Goal: Task Accomplishment & Management: Manage account settings

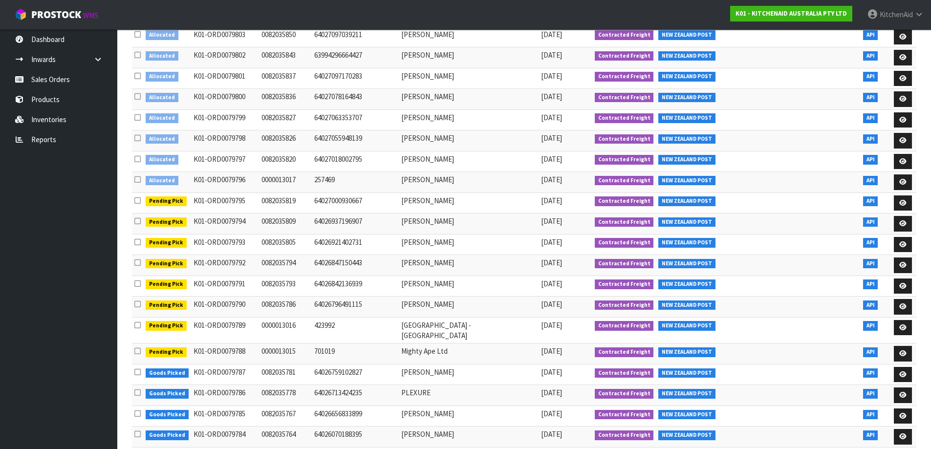
scroll to position [147, 0]
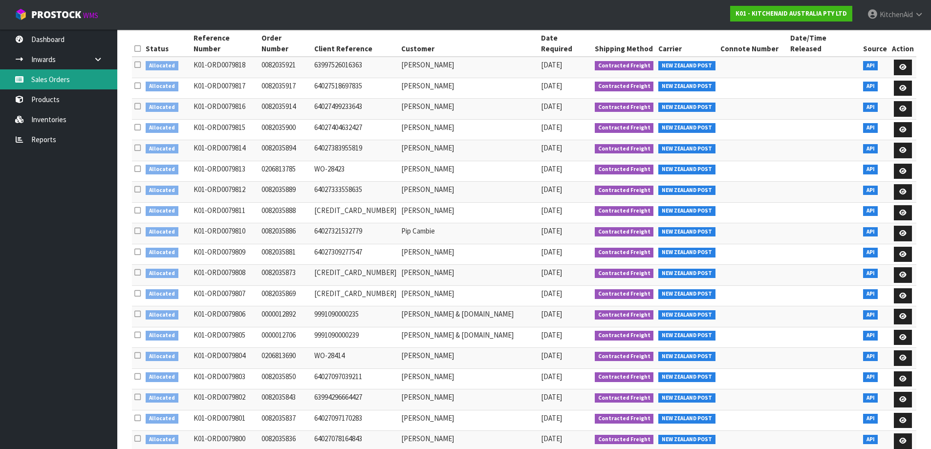
click at [70, 80] on link "Sales Orders" at bounding box center [58, 79] width 117 height 20
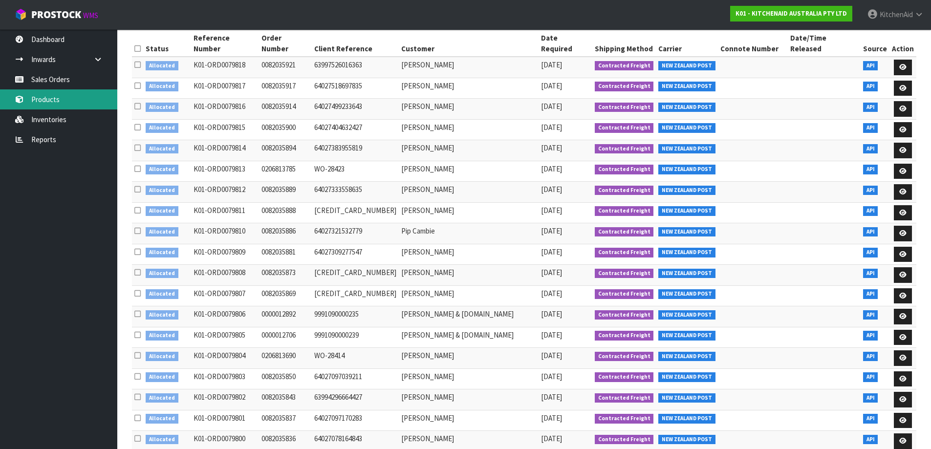
click at [58, 103] on link "Products" at bounding box center [58, 99] width 117 height 20
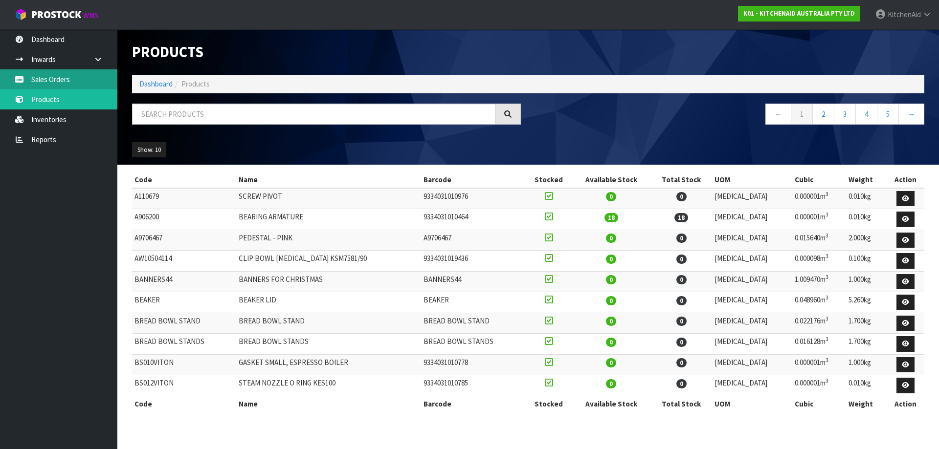
click at [54, 84] on link "Sales Orders" at bounding box center [58, 79] width 117 height 20
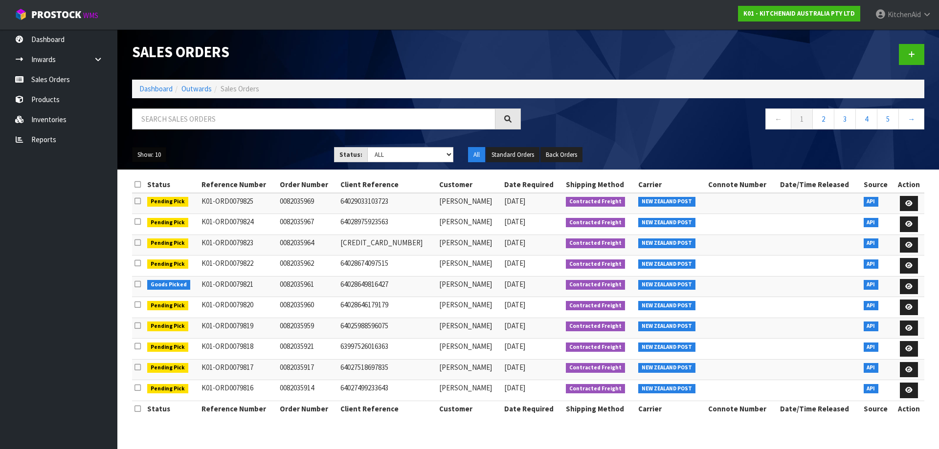
click at [142, 152] on button "Show: 10" at bounding box center [149, 155] width 34 height 16
click at [162, 209] on link "50" at bounding box center [170, 212] width 77 height 13
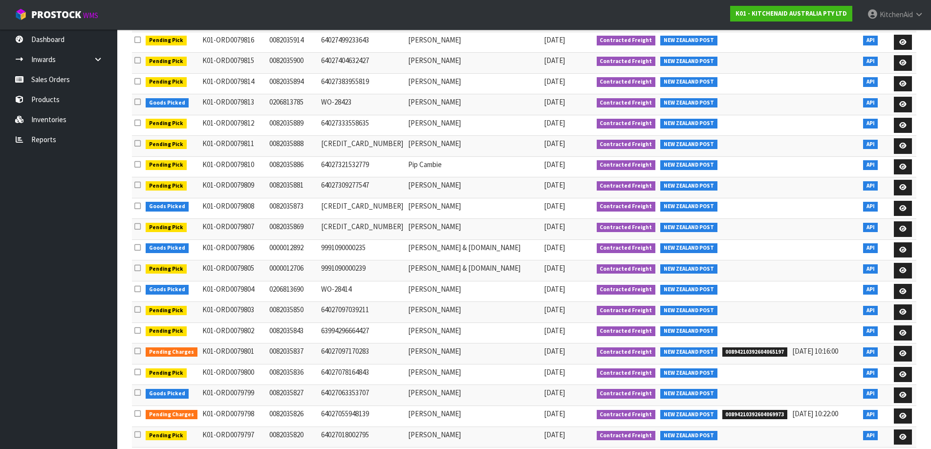
scroll to position [342, 0]
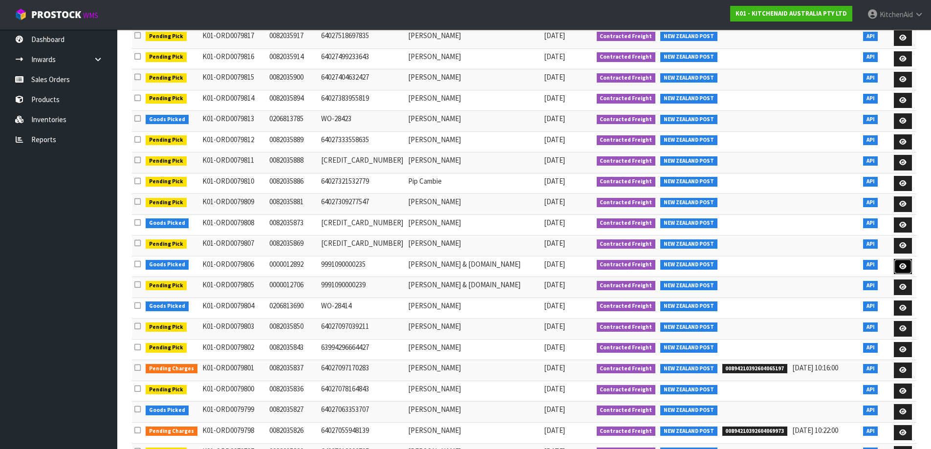
click at [902, 263] on icon at bounding box center [902, 266] width 7 height 6
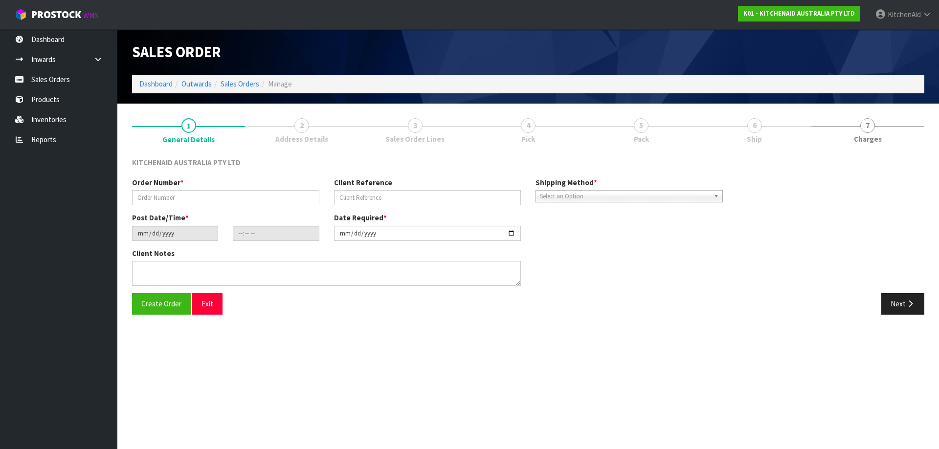
type input "0000012892"
type input "9991090000235"
type input "[DATE]"
type input "19:33:20.000"
type input "[DATE]"
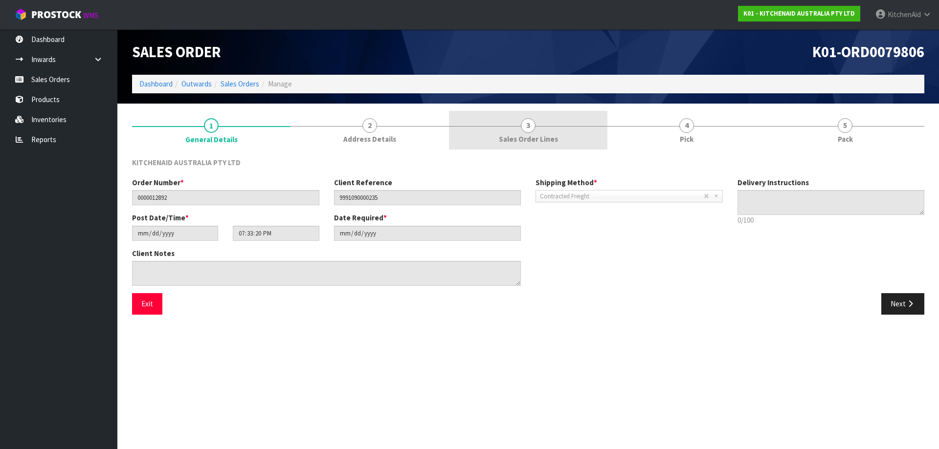
click at [545, 134] on span "Sales Order Lines" at bounding box center [528, 139] width 59 height 10
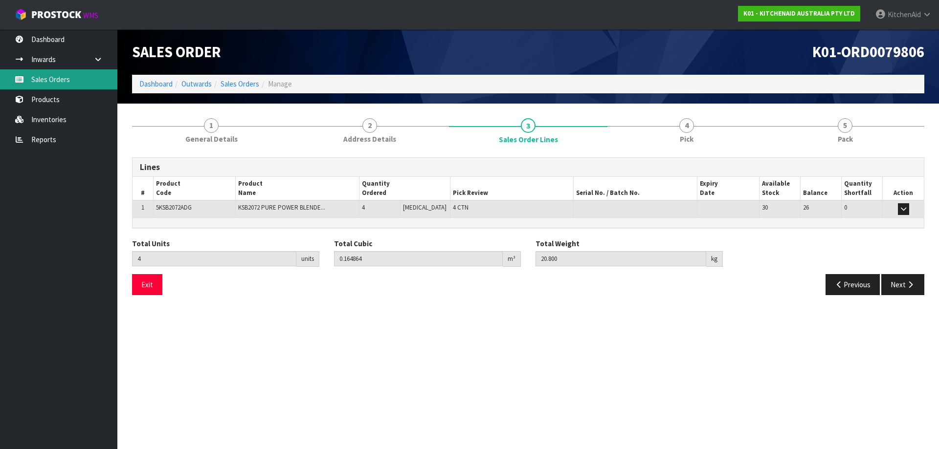
click at [58, 82] on link "Sales Orders" at bounding box center [58, 79] width 117 height 20
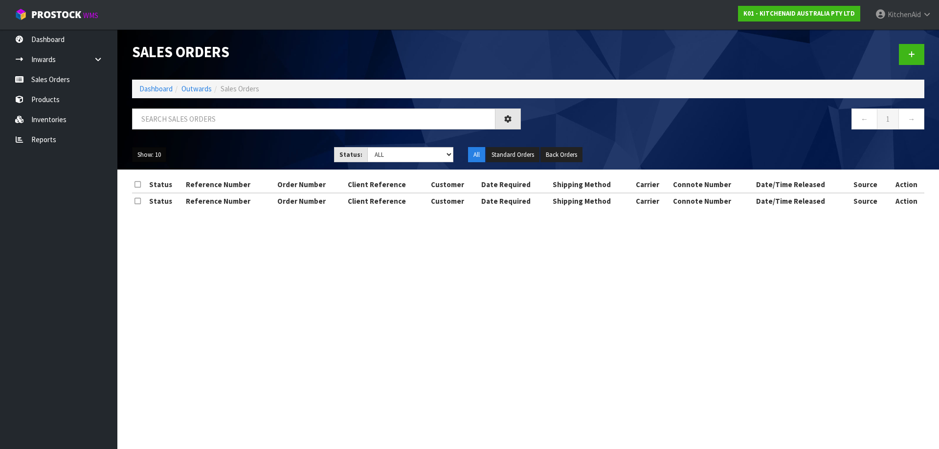
click at [161, 153] on button "Show: 10" at bounding box center [149, 155] width 34 height 16
click at [153, 214] on link "50" at bounding box center [170, 212] width 77 height 13
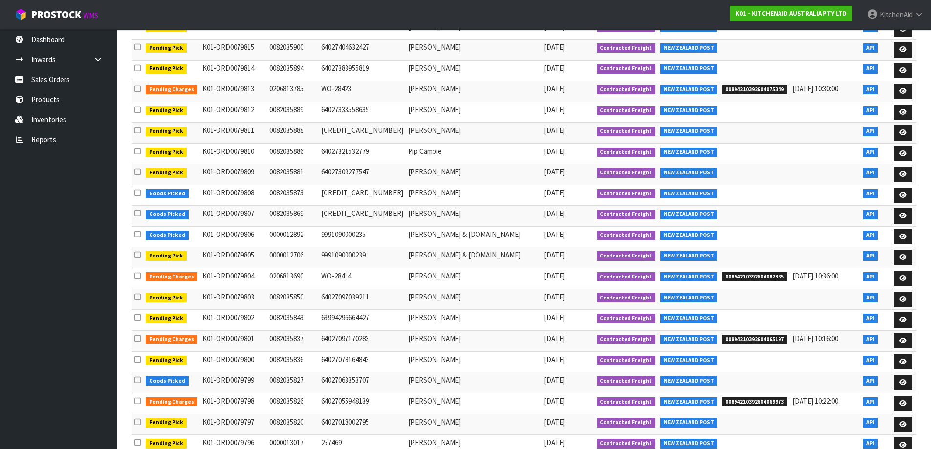
scroll to position [342, 0]
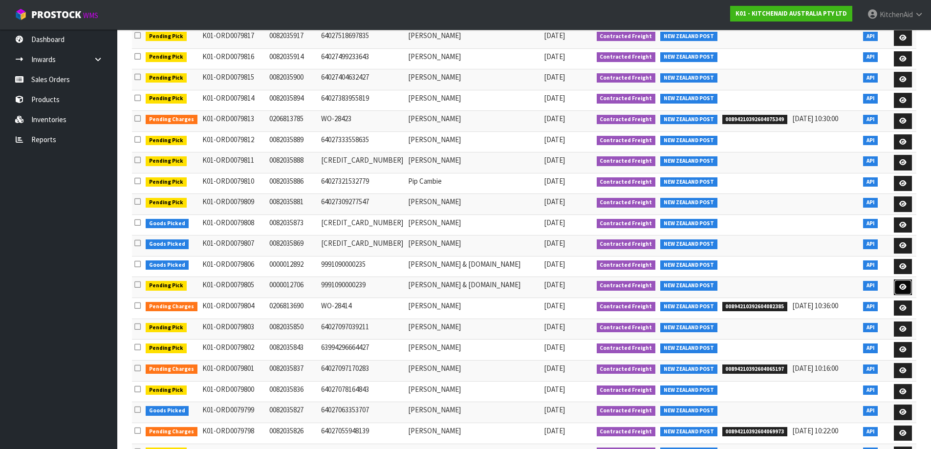
click at [908, 280] on link at bounding box center [903, 288] width 18 height 16
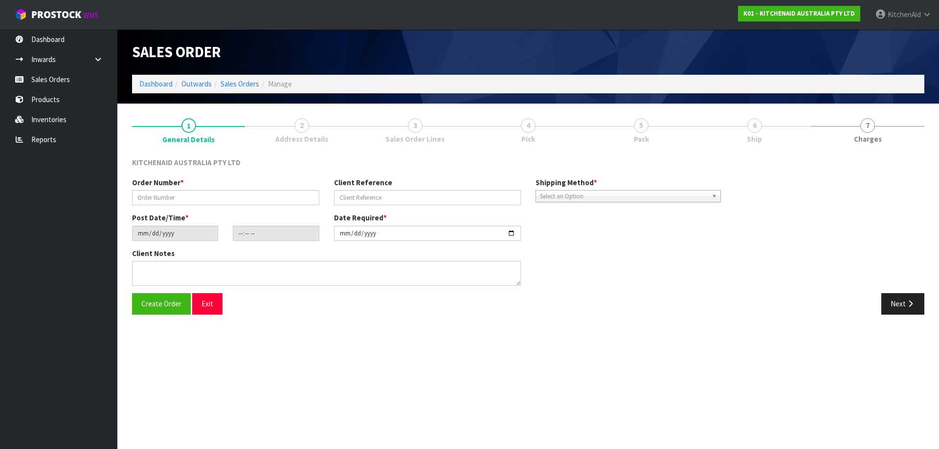
type input "0000012706"
type input "9991090000239"
type input "[DATE]"
type input "19:33:17.000"
type input "[DATE]"
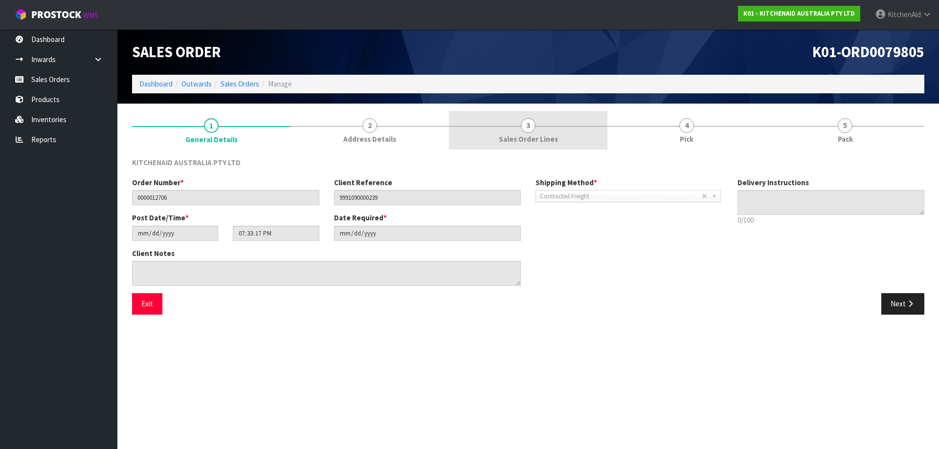
click at [527, 138] on span "Sales Order Lines" at bounding box center [528, 139] width 59 height 10
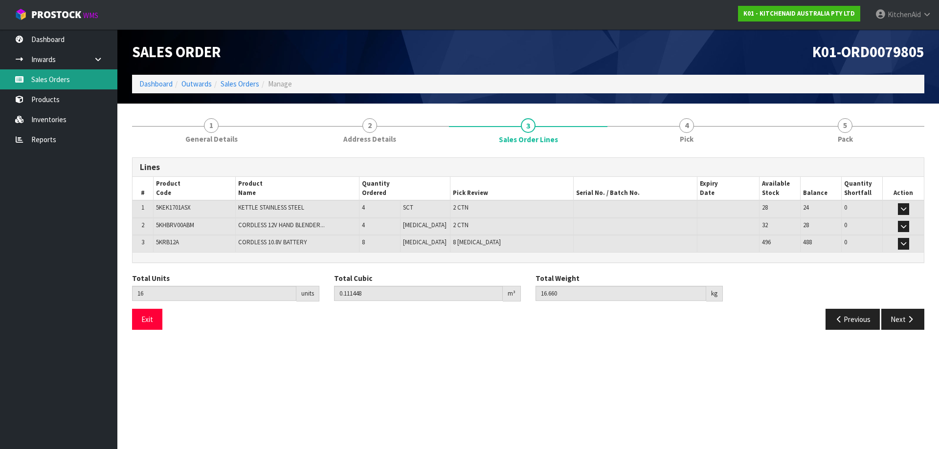
click at [43, 76] on link "Sales Orders" at bounding box center [58, 79] width 117 height 20
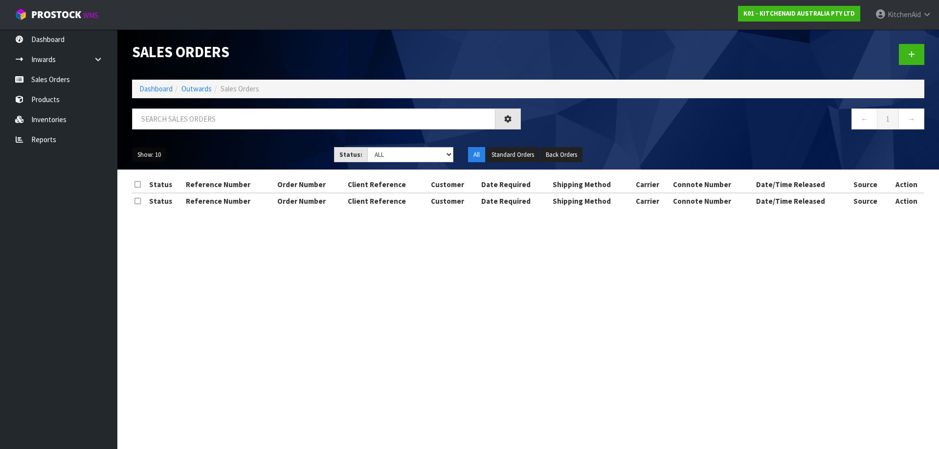
click at [149, 152] on button "Show: 10" at bounding box center [149, 155] width 34 height 16
click at [158, 215] on link "50" at bounding box center [170, 212] width 77 height 13
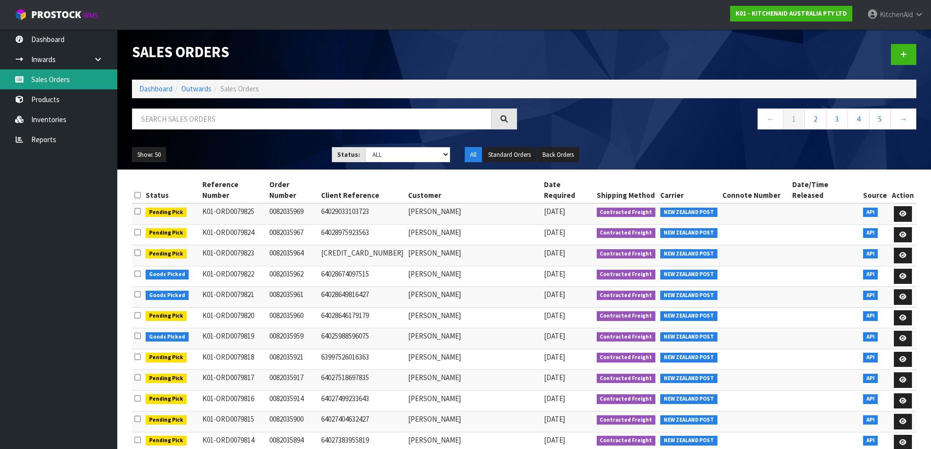
click at [60, 81] on link "Sales Orders" at bounding box center [58, 79] width 117 height 20
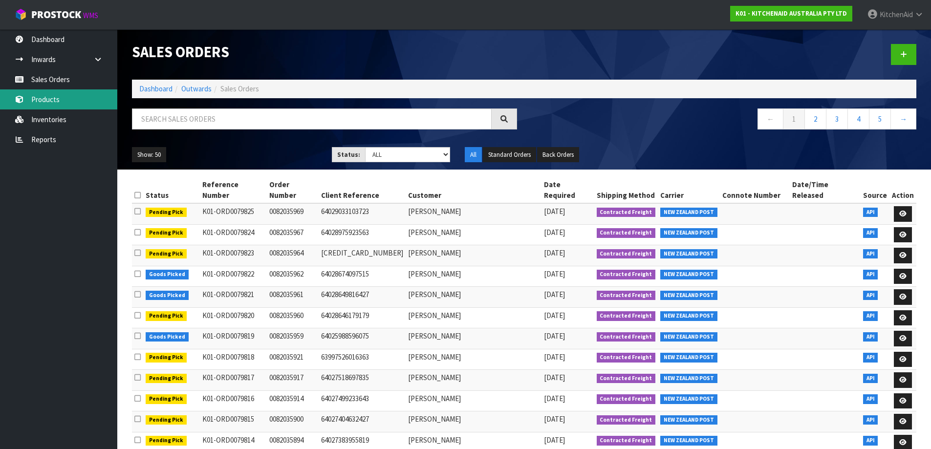
click at [45, 107] on link "Products" at bounding box center [58, 99] width 117 height 20
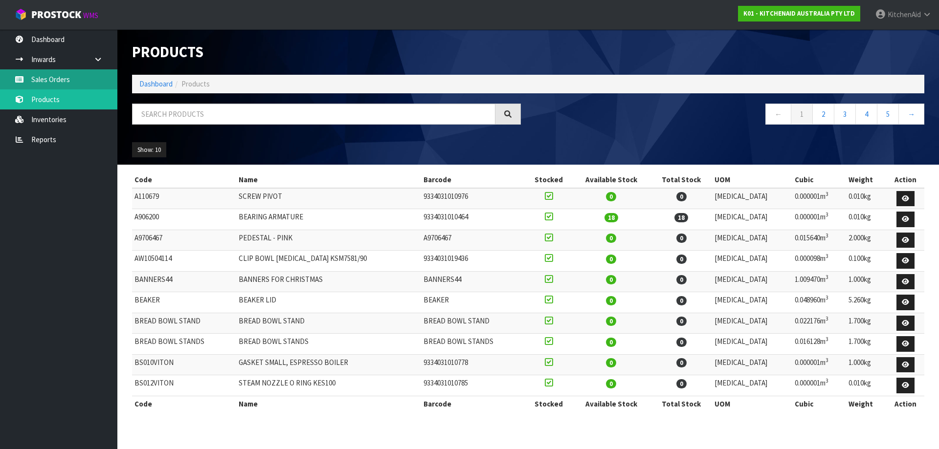
click at [64, 83] on link "Sales Orders" at bounding box center [58, 79] width 117 height 20
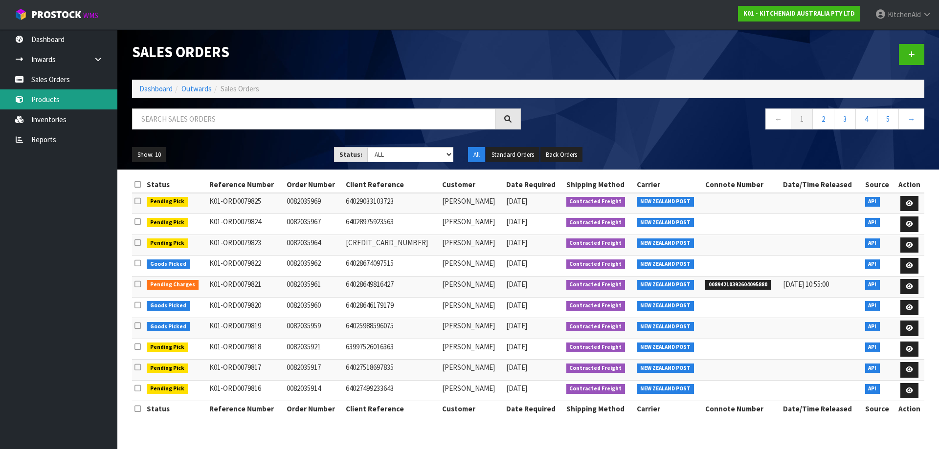
click at [38, 104] on link "Products" at bounding box center [58, 99] width 117 height 20
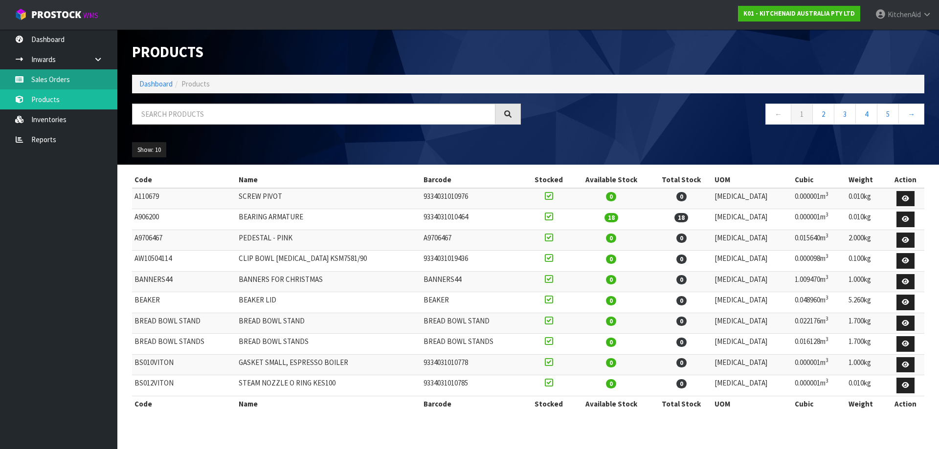
click at [66, 81] on link "Sales Orders" at bounding box center [58, 79] width 117 height 20
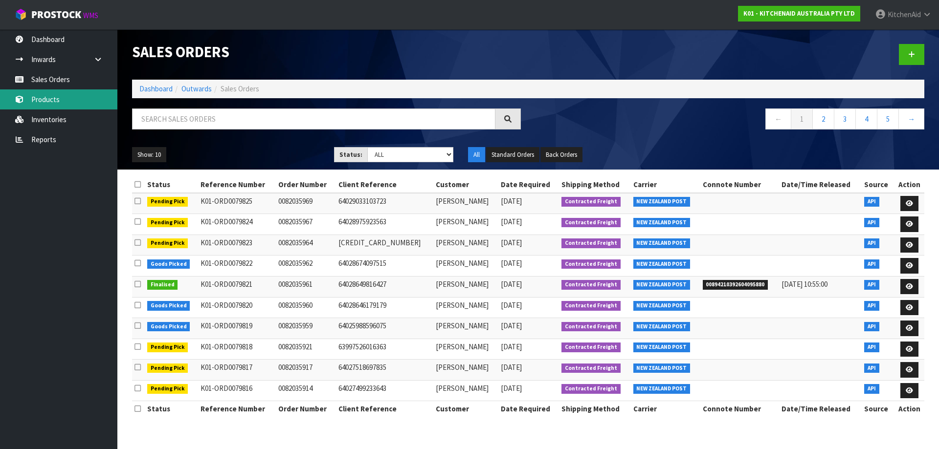
click at [69, 106] on link "Products" at bounding box center [58, 99] width 117 height 20
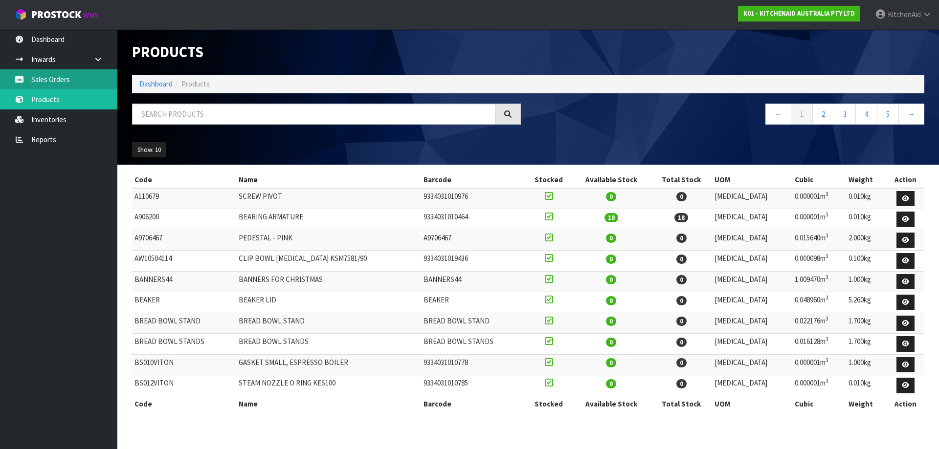
click at [70, 75] on link "Sales Orders" at bounding box center [58, 79] width 117 height 20
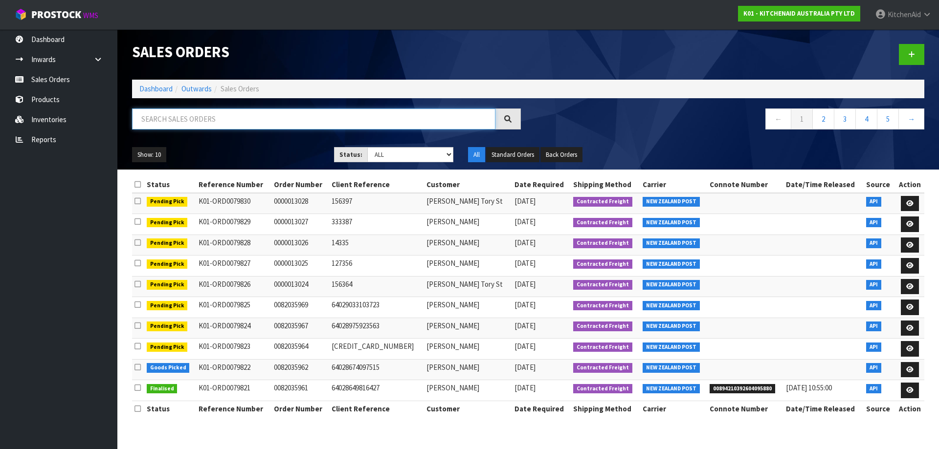
click at [190, 115] on input "text" at bounding box center [313, 119] width 363 height 21
paste input "82035185"
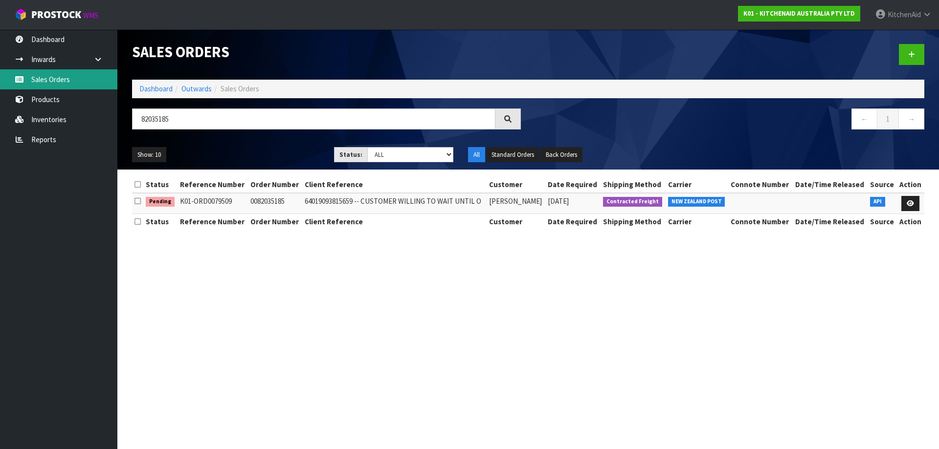
click at [55, 83] on link "Sales Orders" at bounding box center [58, 79] width 117 height 20
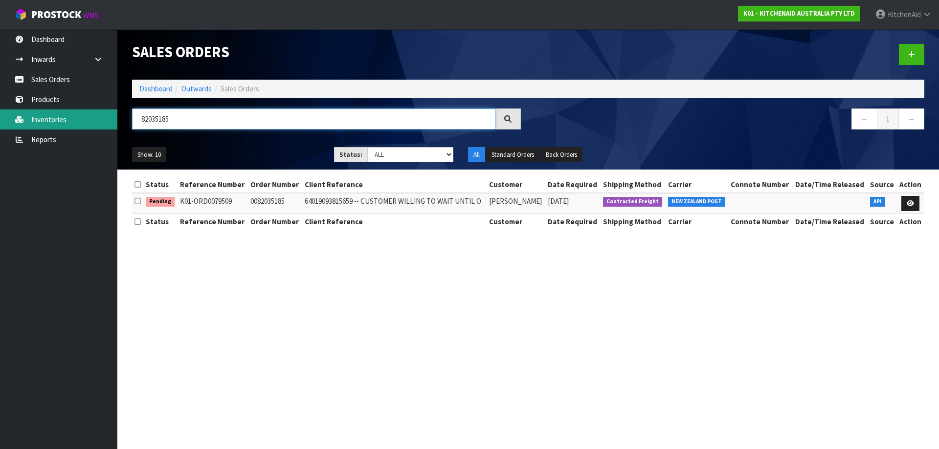
drag, startPoint x: 191, startPoint y: 116, endPoint x: 112, endPoint y: 115, distance: 79.2
click at [112, 115] on body "Toggle navigation ProStock WMS K01 - KITCHENAID AUSTRALIA PTY LTD [GEOGRAPHIC_D…" at bounding box center [469, 224] width 939 height 449
paste input "12382"
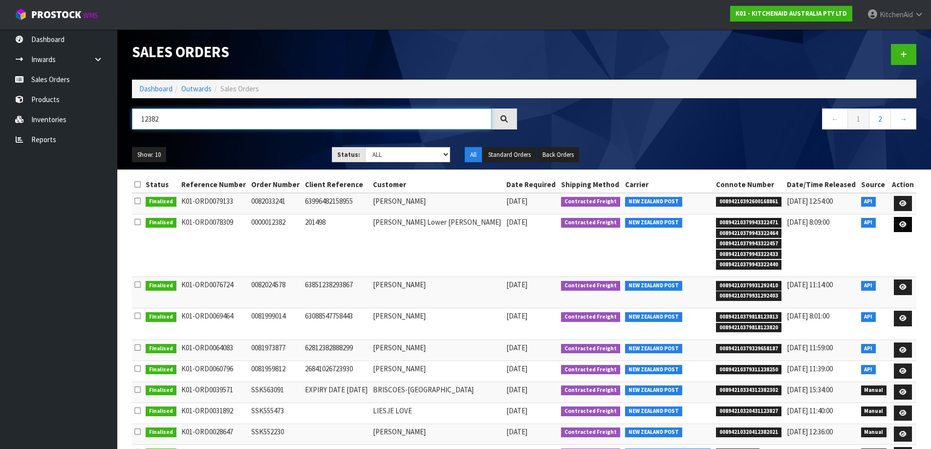
type input "12382"
click at [905, 225] on icon at bounding box center [902, 224] width 7 height 6
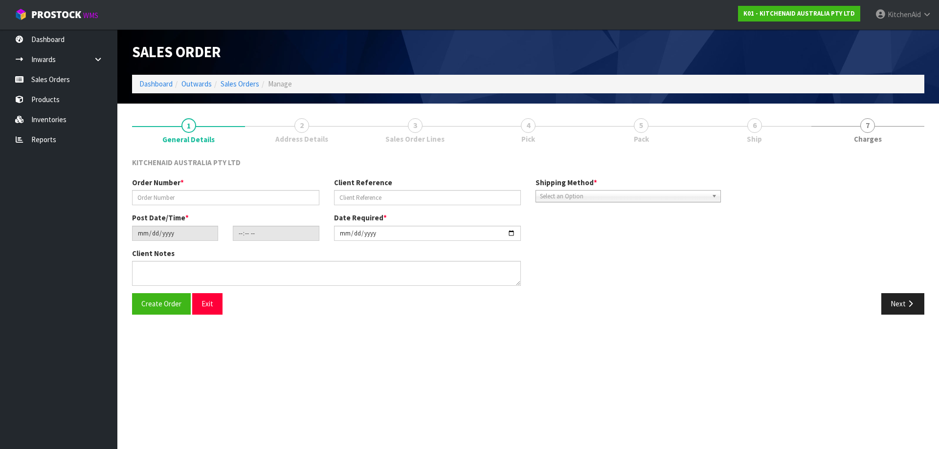
type input "0000012382"
type input "201498"
type input "[DATE]"
type input "19:31:07.000"
type input "[DATE]"
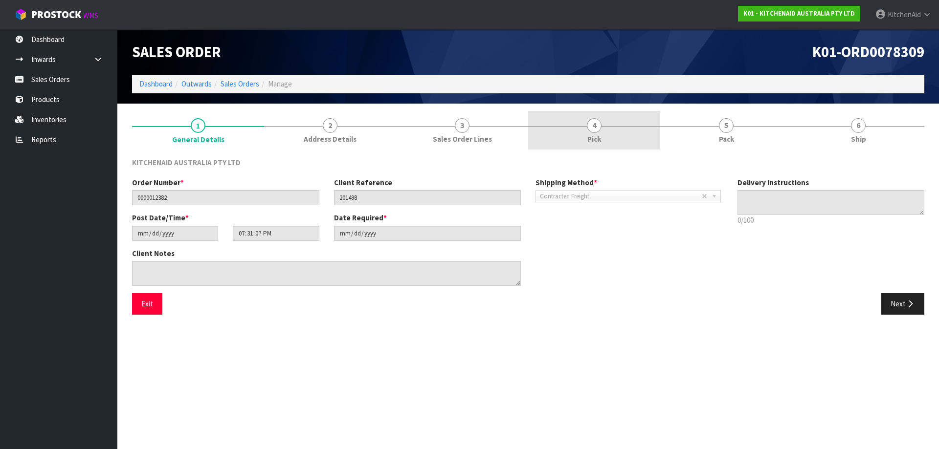
click at [597, 135] on span "Pick" at bounding box center [594, 139] width 14 height 10
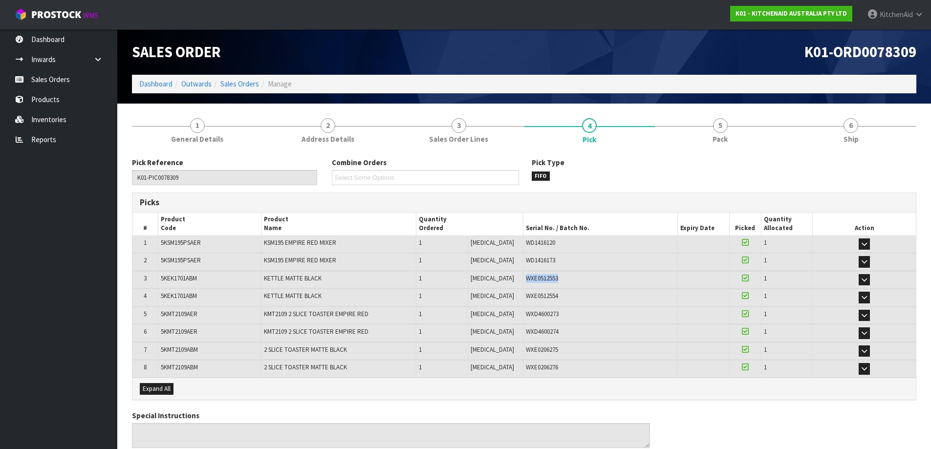
drag, startPoint x: 532, startPoint y: 281, endPoint x: 510, endPoint y: 284, distance: 22.6
click at [523, 284] on td "WXE0512553" at bounding box center [600, 279] width 155 height 17
copy span "WXE0512553"
drag, startPoint x: 553, startPoint y: 297, endPoint x: 511, endPoint y: 300, distance: 41.7
click at [526, 300] on div "WXE0512554" at bounding box center [601, 296] width 150 height 9
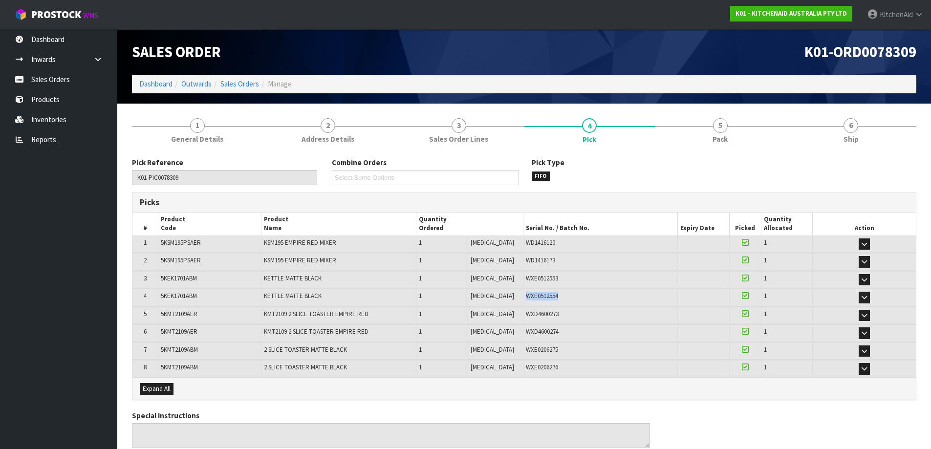
copy span "WXE0512554"
click at [245, 80] on link "Sales Orders" at bounding box center [239, 83] width 39 height 9
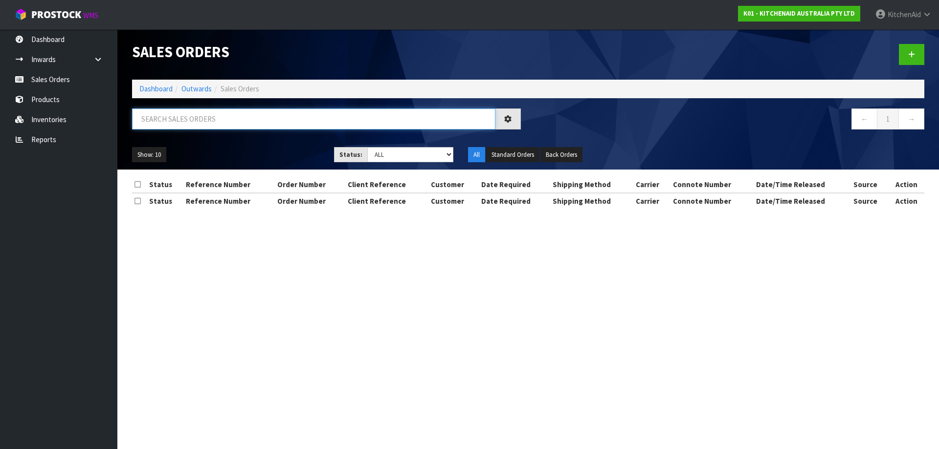
click at [278, 126] on input "text" at bounding box center [313, 119] width 363 height 21
paste input "12385"
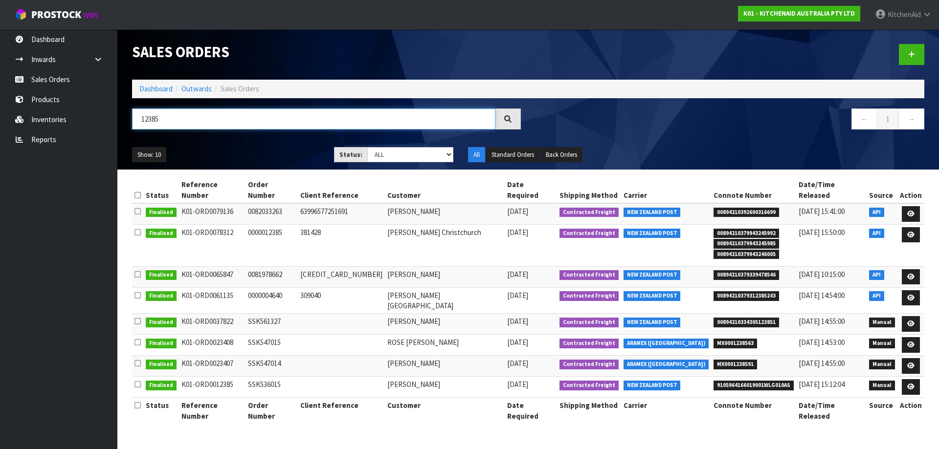
drag, startPoint x: 143, startPoint y: 123, endPoint x: 129, endPoint y: 123, distance: 14.2
click at [129, 123] on div "12385" at bounding box center [326, 123] width 403 height 28
paste input "454"
type input "12454"
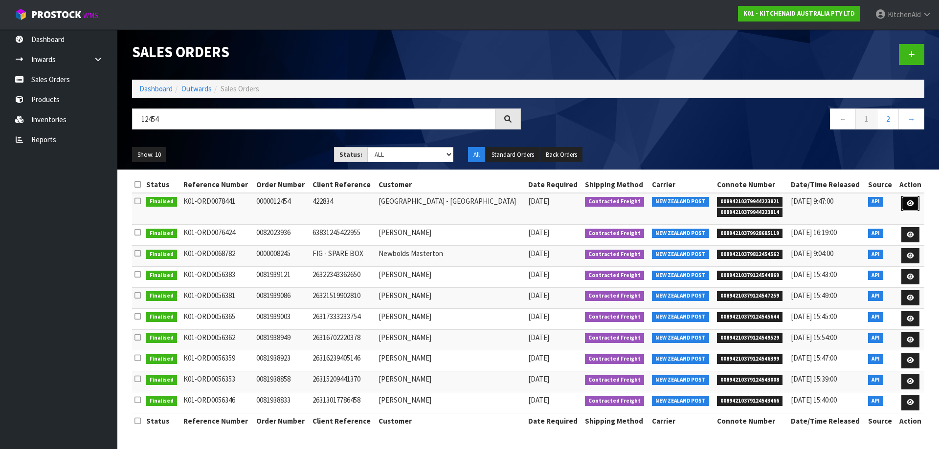
click at [912, 207] on link at bounding box center [910, 204] width 18 height 16
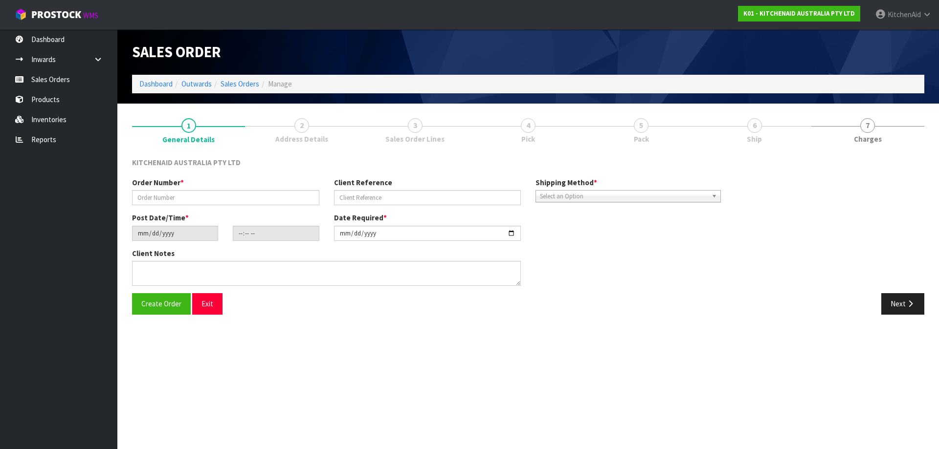
type input "0000012454"
type input "422834"
type input "[DATE]"
type input "13:32:47.000"
type input "[DATE]"
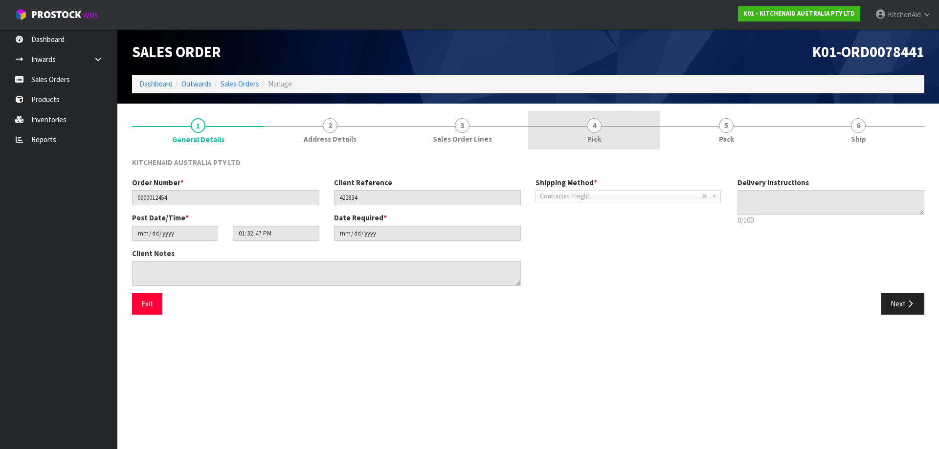
click at [544, 131] on link "4 Pick" at bounding box center [594, 130] width 132 height 39
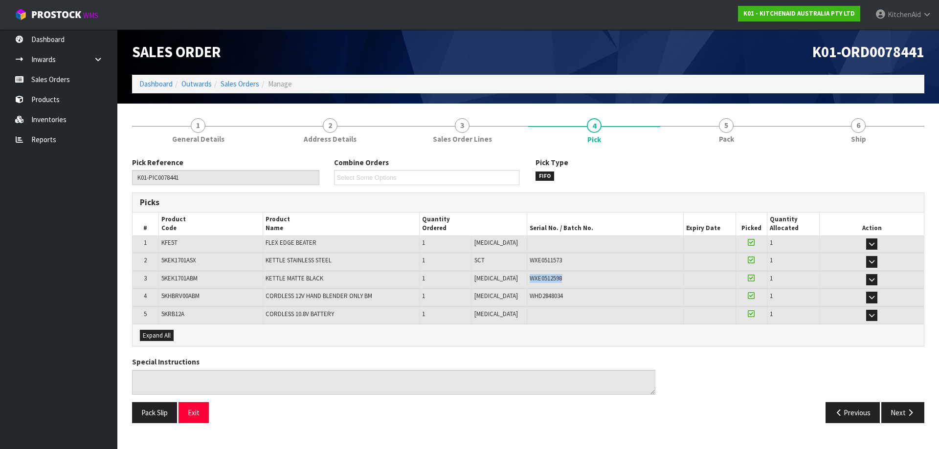
drag, startPoint x: 557, startPoint y: 277, endPoint x: 516, endPoint y: 287, distance: 42.3
click at [526, 287] on td "WXE0512598" at bounding box center [604, 279] width 156 height 17
copy span "WXE0512598"
click at [62, 81] on link "Sales Orders" at bounding box center [58, 79] width 117 height 20
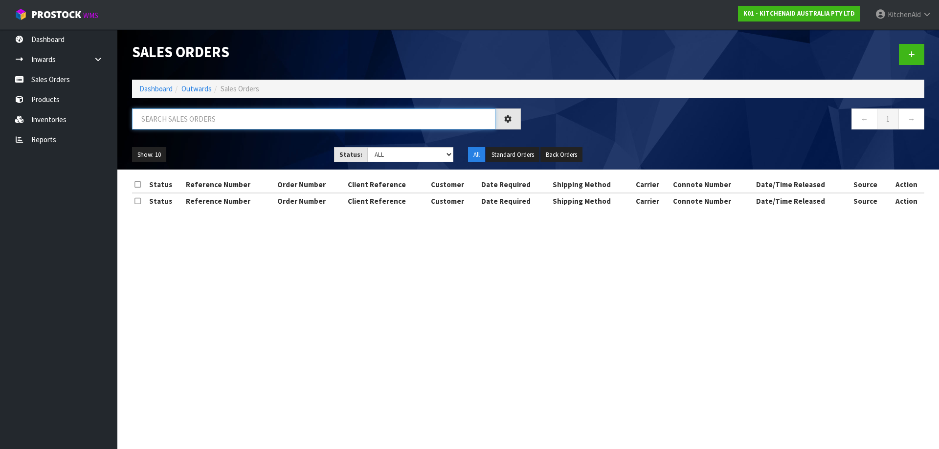
click at [310, 120] on input "text" at bounding box center [313, 119] width 363 height 21
paste input "12487"
type input "12487"
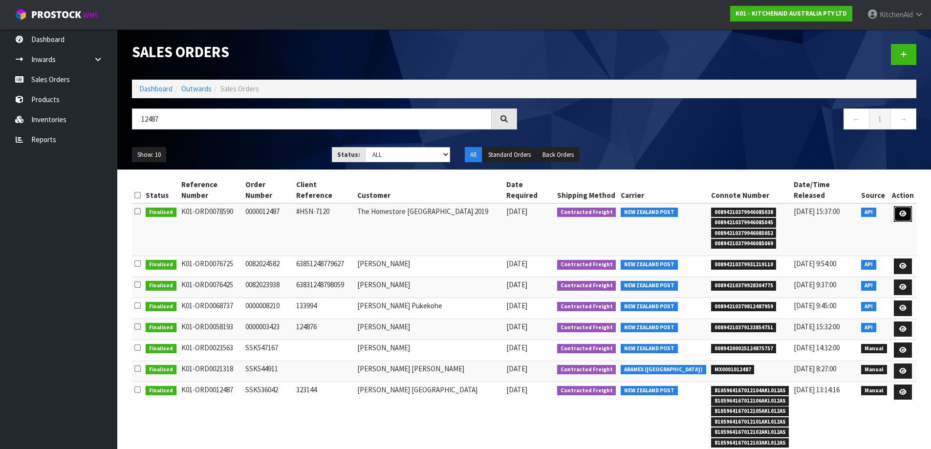
click at [897, 206] on link at bounding box center [903, 214] width 18 height 16
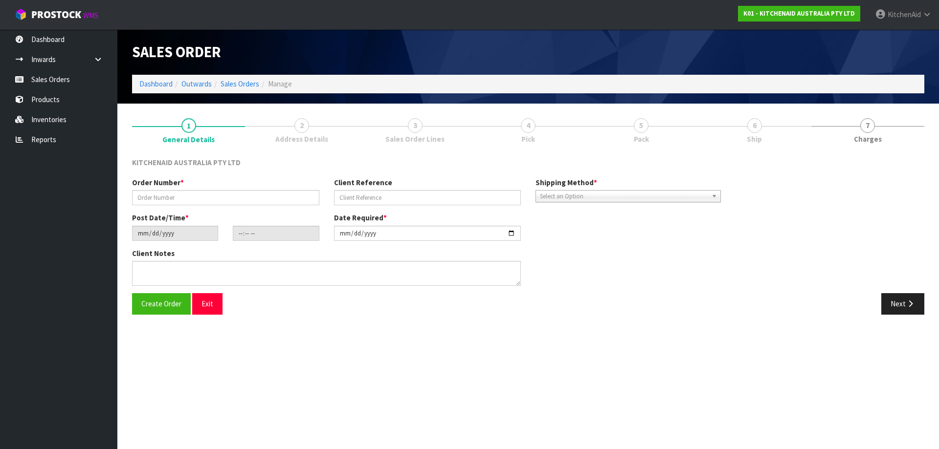
click at [530, 126] on span "4" at bounding box center [528, 125] width 15 height 15
type input "0000012487"
type input "#HSN-7120"
type input "[DATE]"
type input "13:33:02.000"
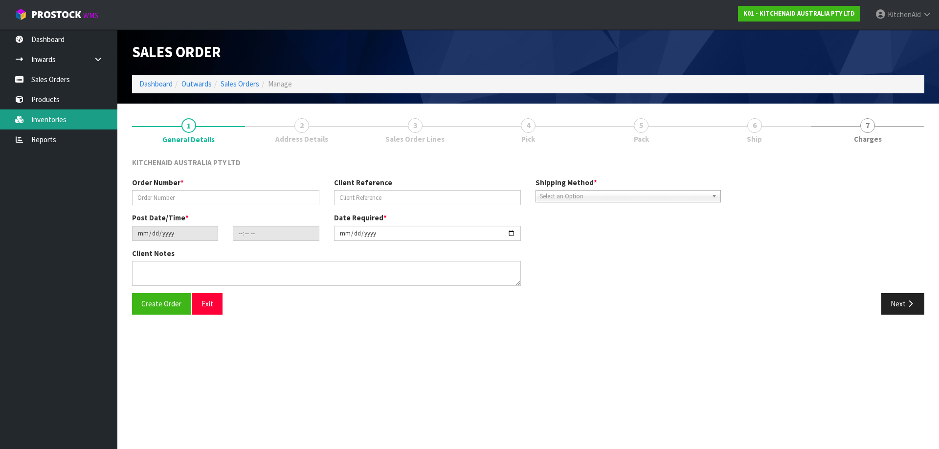
type input "[DATE]"
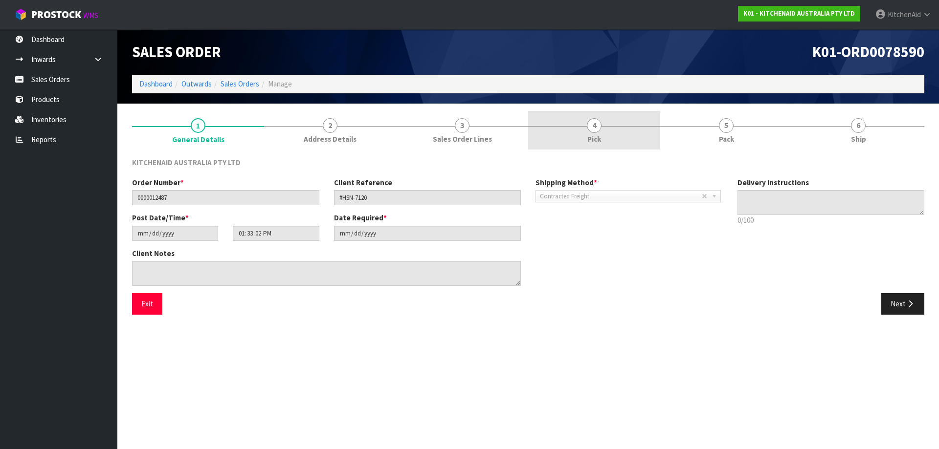
click at [602, 136] on link "4 Pick" at bounding box center [594, 130] width 132 height 39
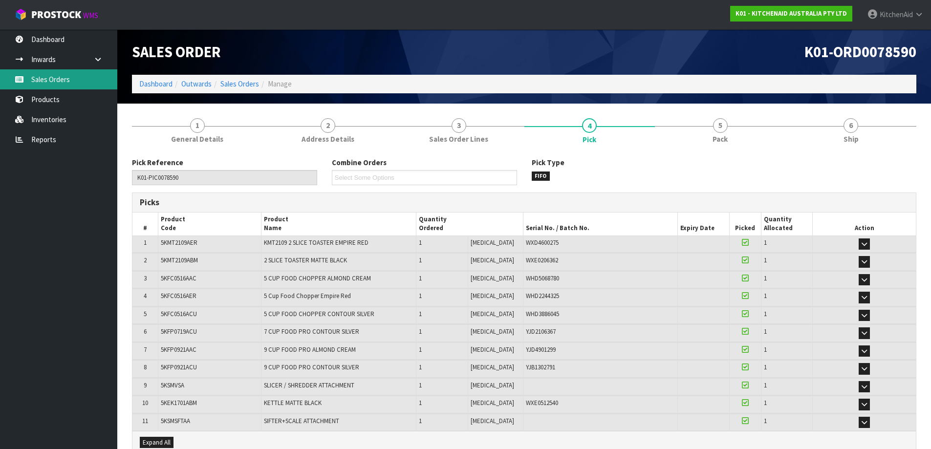
click at [77, 79] on link "Sales Orders" at bounding box center [58, 79] width 117 height 20
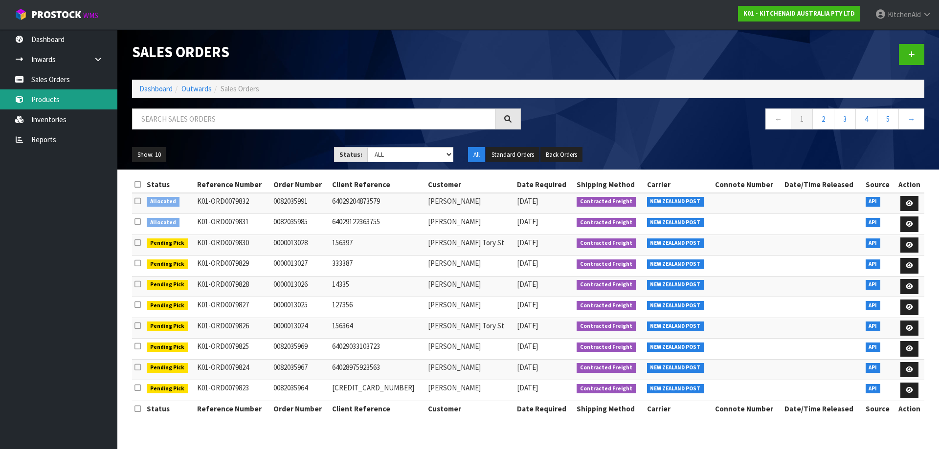
click at [66, 95] on link "Products" at bounding box center [58, 99] width 117 height 20
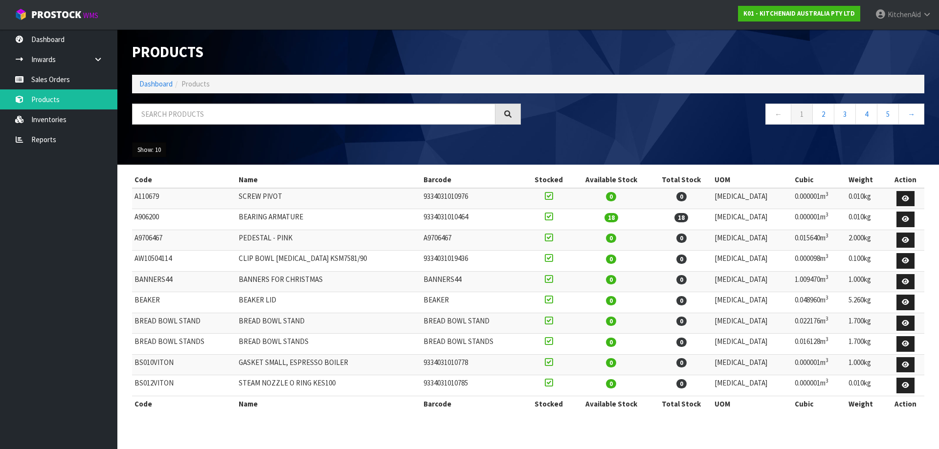
click at [154, 151] on button "Show: 10" at bounding box center [149, 150] width 34 height 16
click at [145, 194] on link "25" at bounding box center [170, 194] width 77 height 13
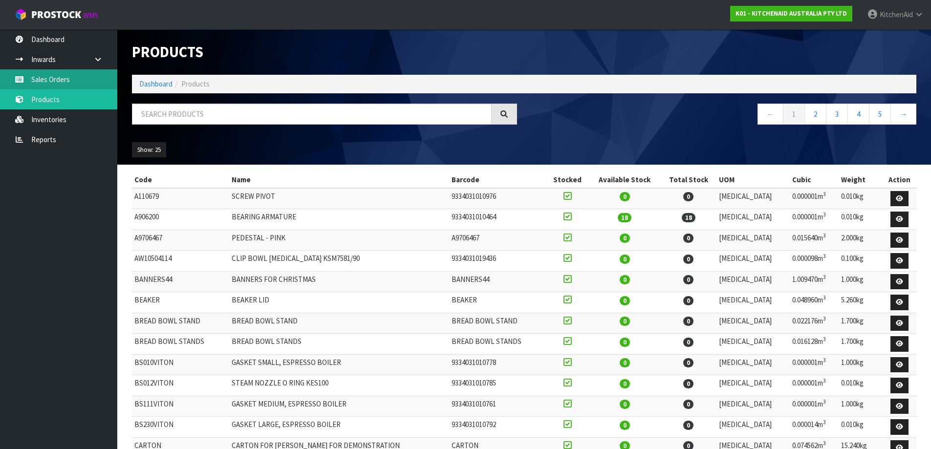
click at [66, 86] on link "Sales Orders" at bounding box center [58, 79] width 117 height 20
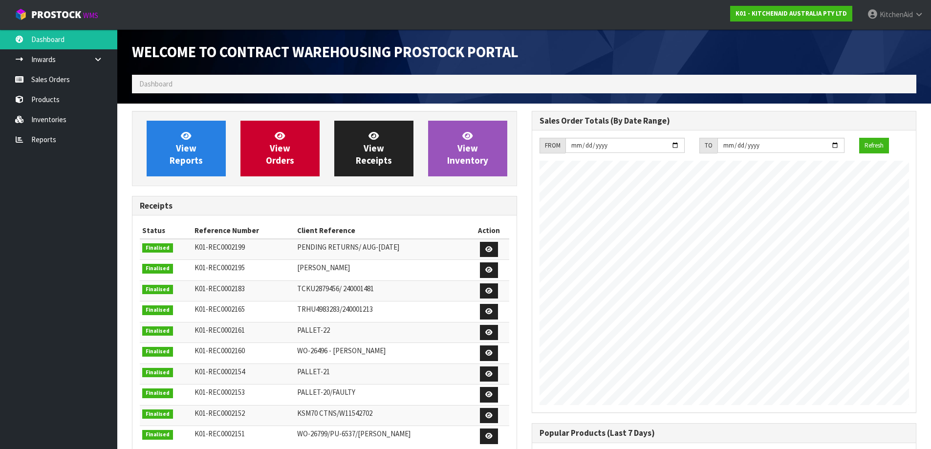
scroll to position [542, 399]
click at [62, 77] on link "Sales Orders" at bounding box center [58, 79] width 117 height 20
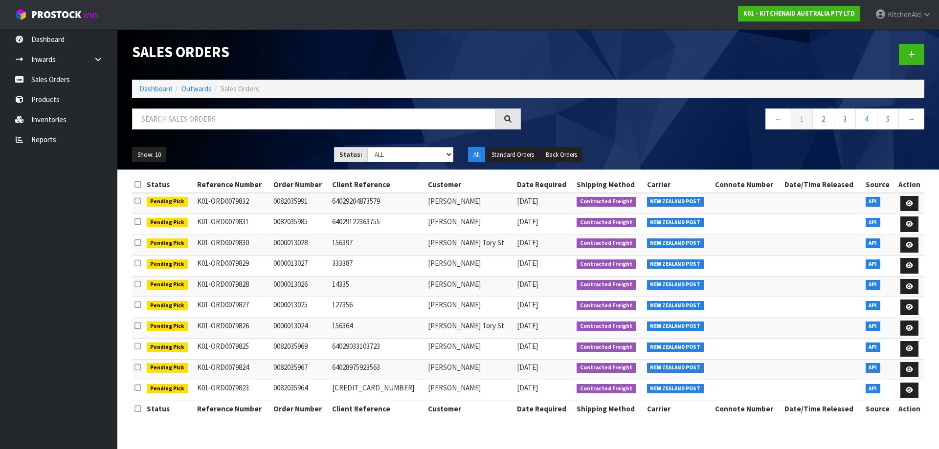
click at [144, 163] on div "Show: 10 5 10 25 50 Status: Draft Pending Allocated Pending Pick Goods Picked G…" at bounding box center [528, 155] width 807 height 30
click at [147, 156] on button "Show: 10" at bounding box center [149, 155] width 34 height 16
click at [145, 202] on link "25" at bounding box center [170, 199] width 77 height 13
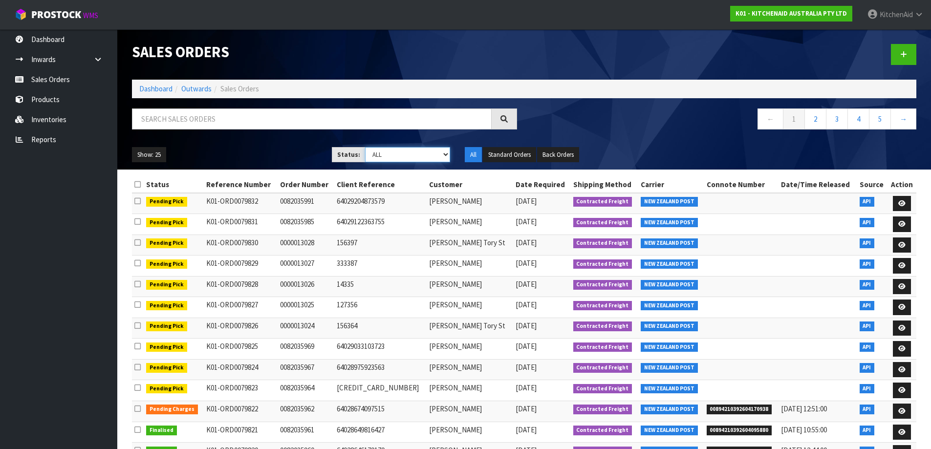
click at [447, 157] on select "Draft Pending Allocated Pending Pick Goods Picked Goods Packed Pending Charges …" at bounding box center [407, 154] width 85 height 15
click at [365, 147] on select "Draft Pending Allocated Pending Pick Goods Picked Goods Packed Pending Charges …" at bounding box center [407, 154] width 85 height 15
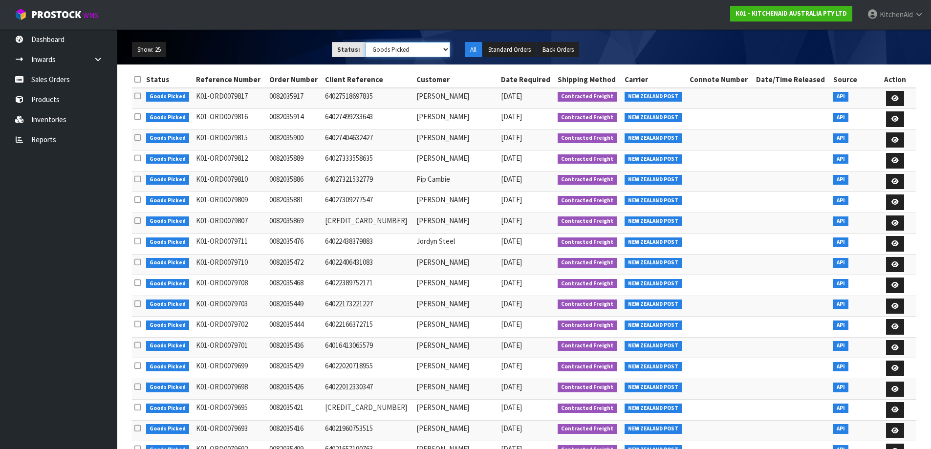
scroll to position [87, 0]
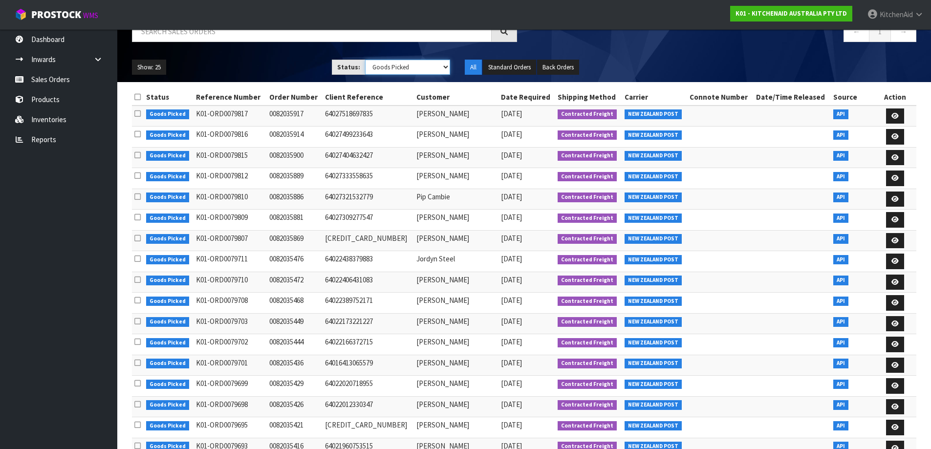
click at [446, 70] on select "Draft Pending Allocated Pending Pick Goods Picked Goods Packed Pending Charges …" at bounding box center [407, 67] width 85 height 15
click at [365, 60] on select "Draft Pending Allocated Pending Pick Goods Picked Goods Packed Pending Charges …" at bounding box center [407, 67] width 85 height 15
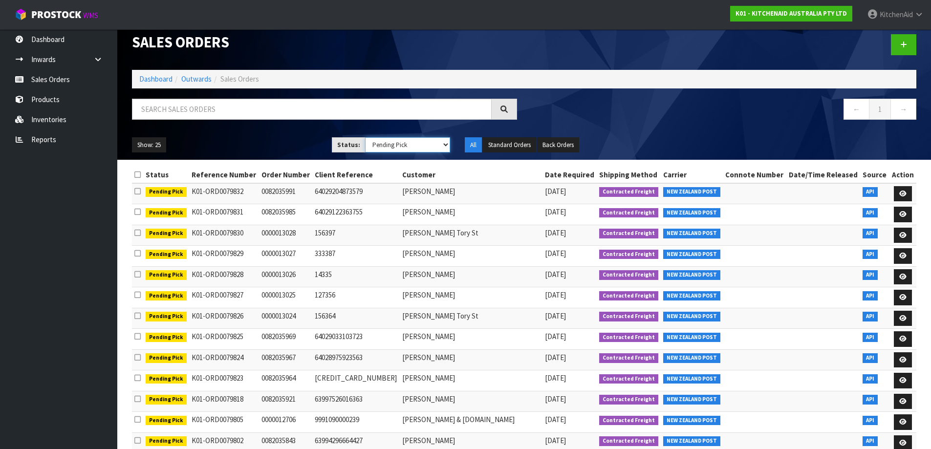
scroll to position [0, 0]
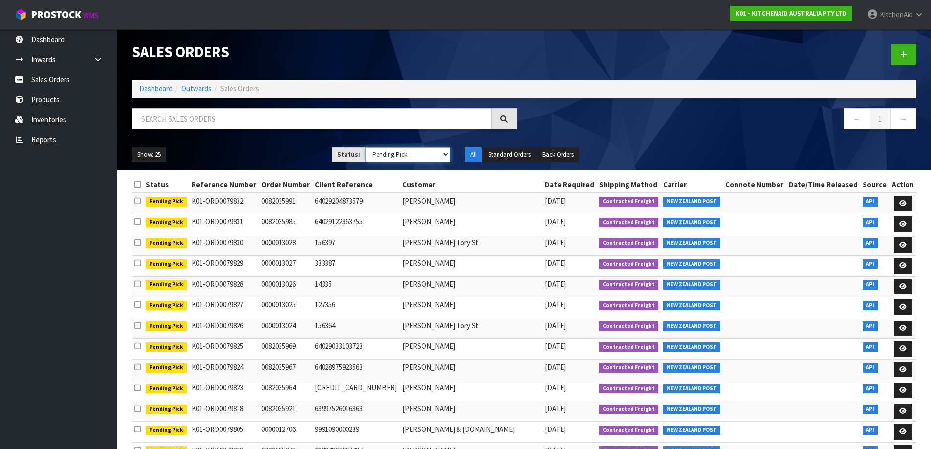
click at [445, 153] on select "Draft Pending Allocated Pending Pick Goods Picked Goods Packed Pending Charges …" at bounding box center [407, 154] width 85 height 15
click at [365, 147] on select "Draft Pending Allocated Pending Pick Goods Picked Goods Packed Pending Charges …" at bounding box center [407, 154] width 85 height 15
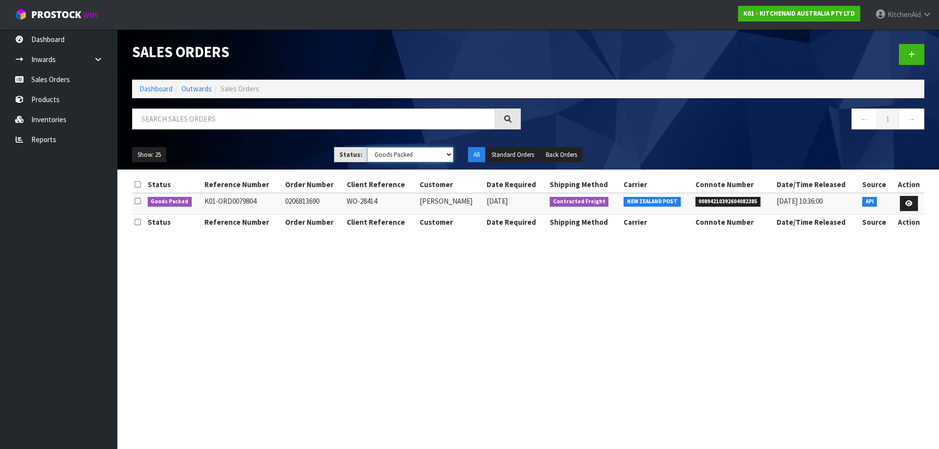
click at [448, 154] on select "Draft Pending Allocated Pending Pick Goods Picked Goods Packed Pending Charges …" at bounding box center [410, 154] width 87 height 15
select select "string:ALL"
click at [367, 147] on select "Draft Pending Allocated Pending Pick Goods Picked Goods Packed Pending Charges …" at bounding box center [410, 154] width 87 height 15
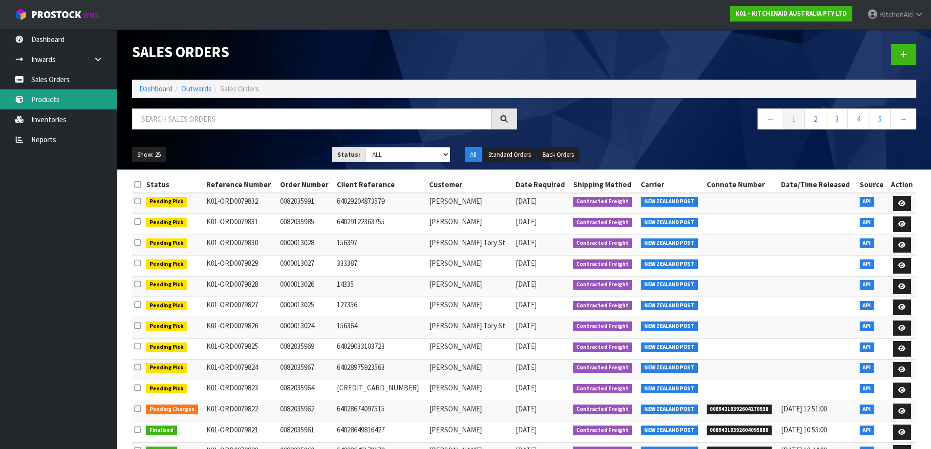
click at [57, 94] on link "Products" at bounding box center [58, 99] width 117 height 20
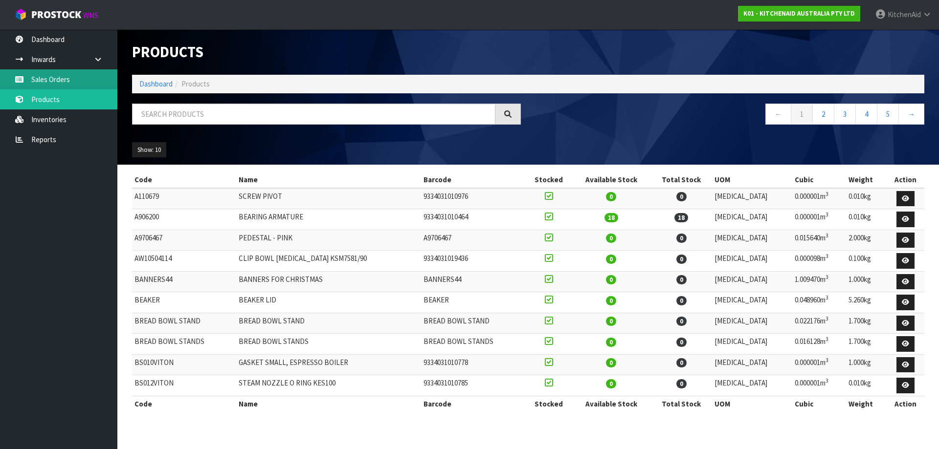
click at [64, 81] on link "Sales Orders" at bounding box center [58, 79] width 117 height 20
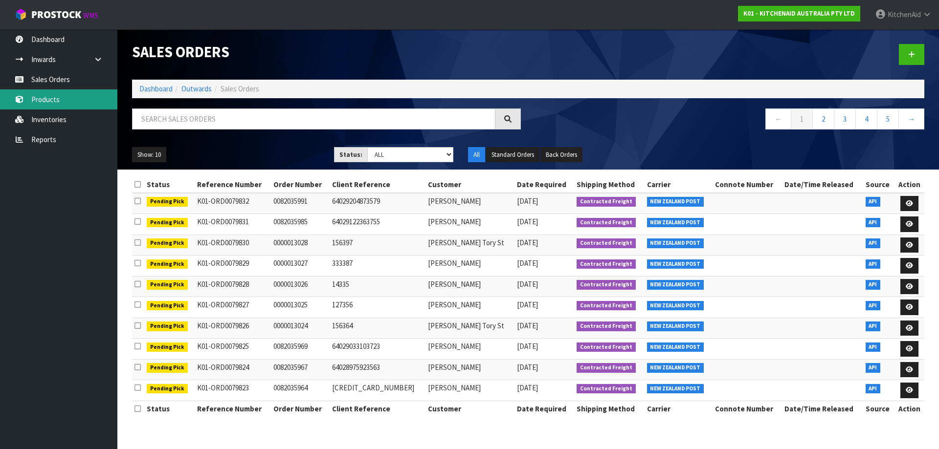
click at [51, 103] on link "Products" at bounding box center [58, 99] width 117 height 20
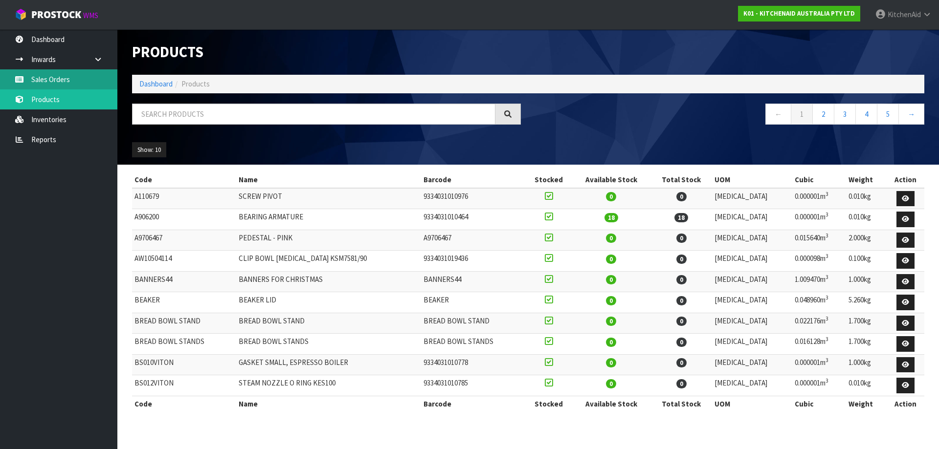
click at [48, 79] on link "Sales Orders" at bounding box center [58, 79] width 117 height 20
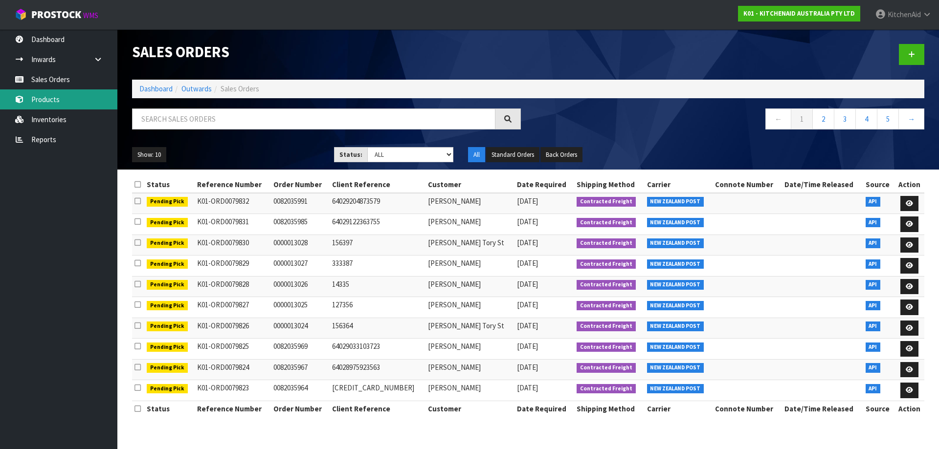
click at [62, 100] on link "Products" at bounding box center [58, 99] width 117 height 20
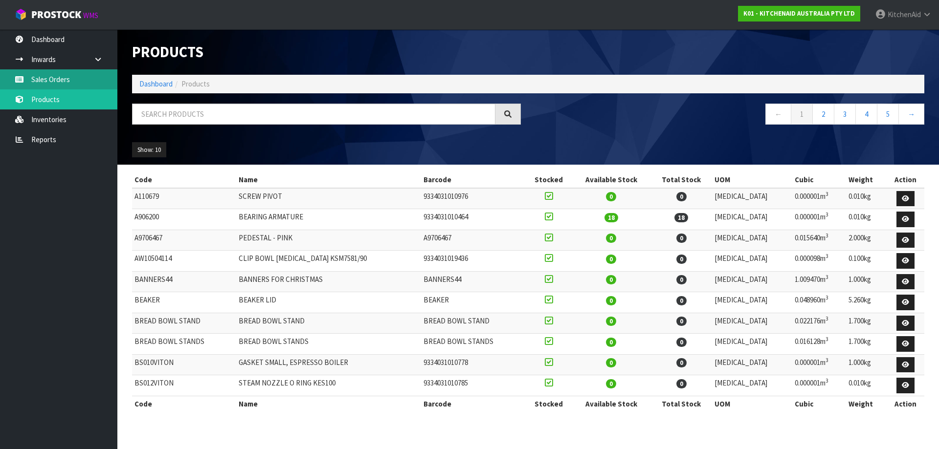
click at [63, 76] on link "Sales Orders" at bounding box center [58, 79] width 117 height 20
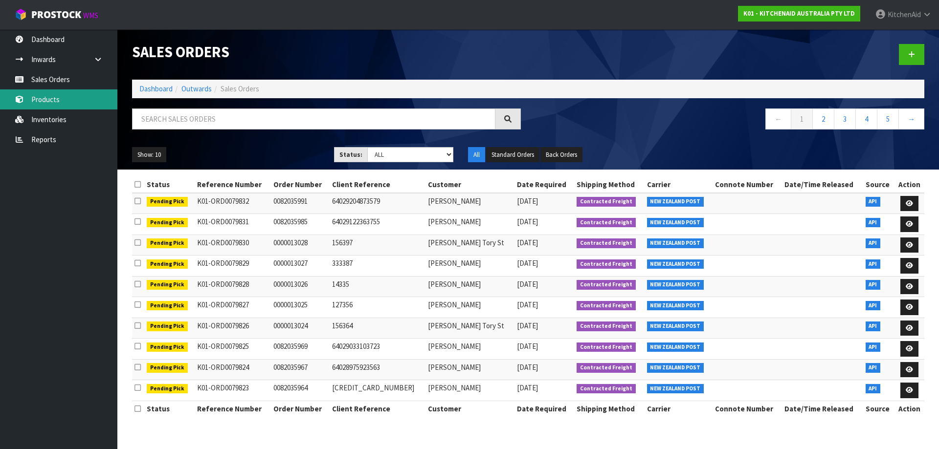
click at [60, 101] on link "Products" at bounding box center [58, 99] width 117 height 20
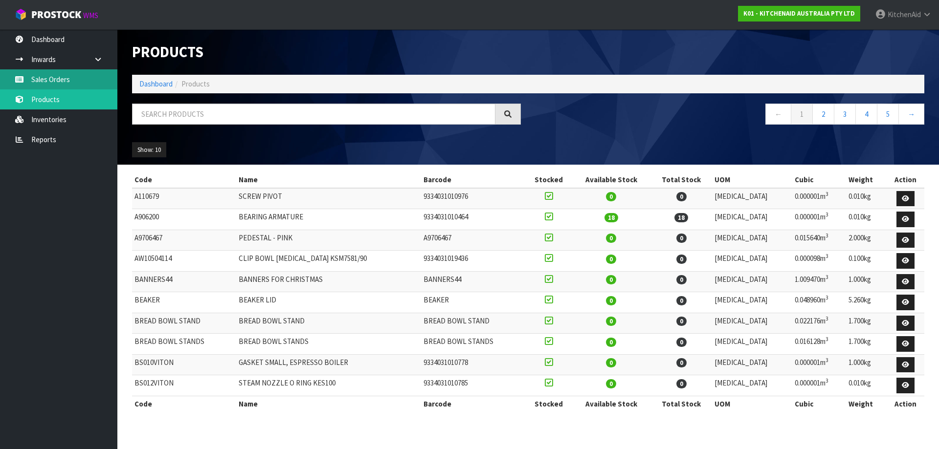
click at [59, 77] on link "Sales Orders" at bounding box center [58, 79] width 117 height 20
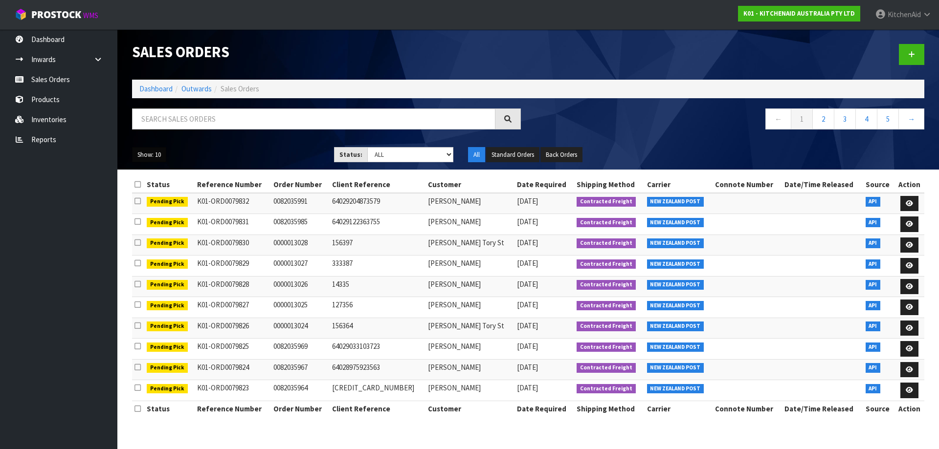
click at [148, 156] on button "Show: 10" at bounding box center [149, 155] width 34 height 16
click at [160, 203] on link "25" at bounding box center [170, 199] width 77 height 13
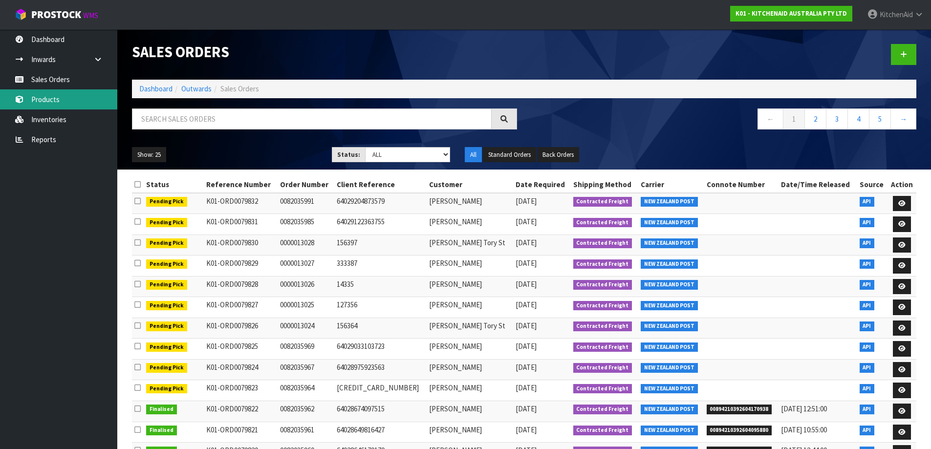
click at [65, 106] on link "Products" at bounding box center [58, 99] width 117 height 20
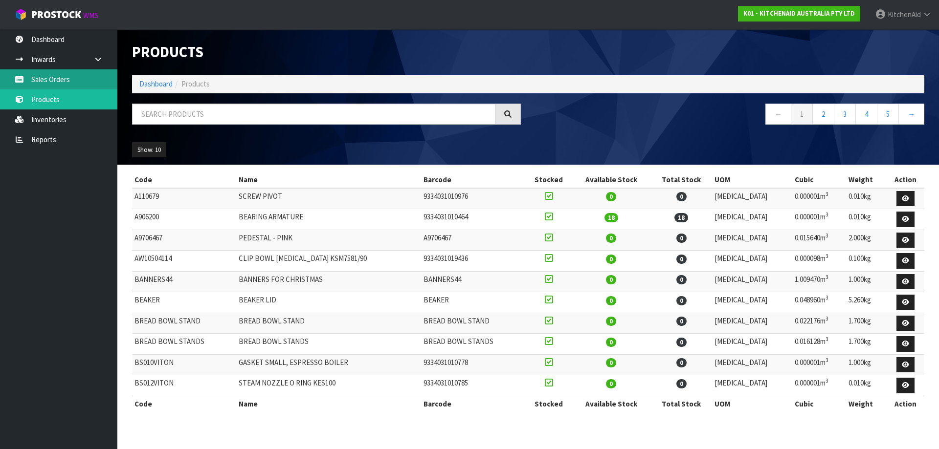
click at [49, 84] on link "Sales Orders" at bounding box center [58, 79] width 117 height 20
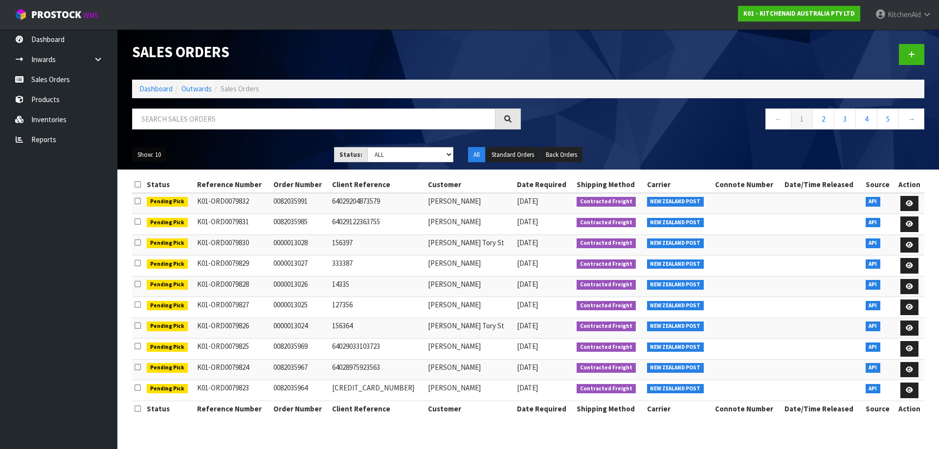
click at [161, 153] on button "Show: 10" at bounding box center [149, 155] width 34 height 16
click at [146, 193] on link "25" at bounding box center [170, 199] width 77 height 13
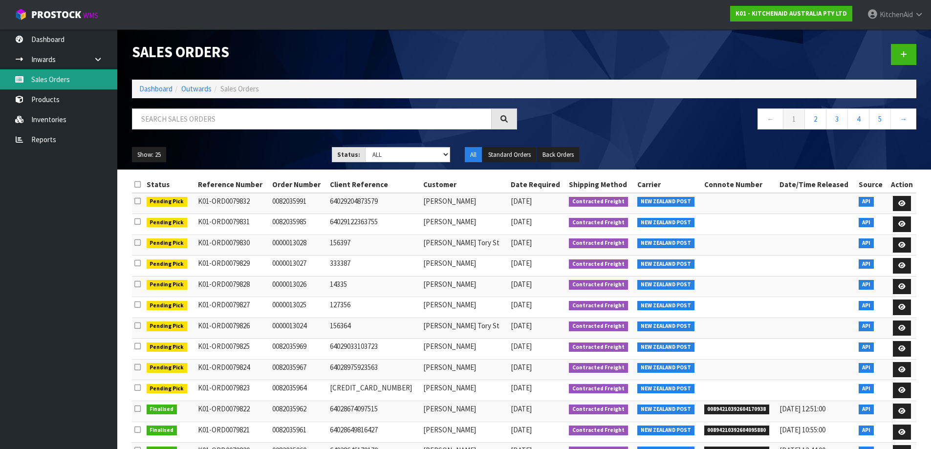
click at [60, 76] on link "Sales Orders" at bounding box center [58, 79] width 117 height 20
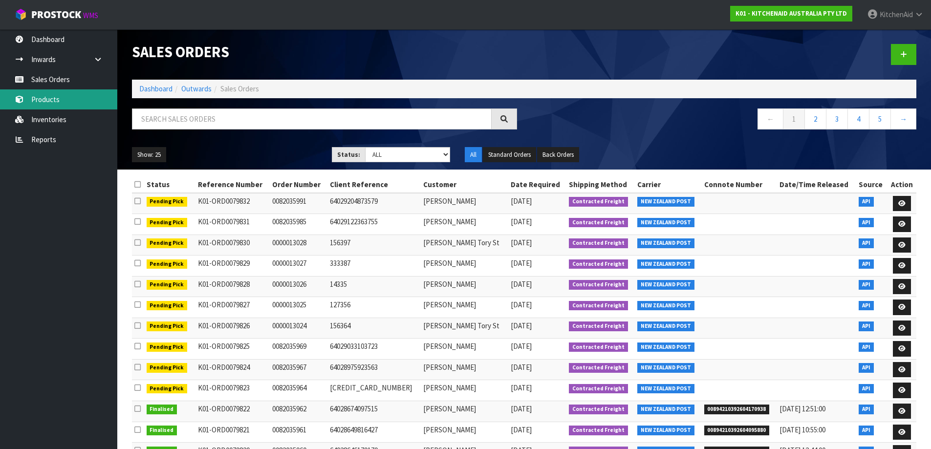
click at [47, 95] on link "Products" at bounding box center [58, 99] width 117 height 20
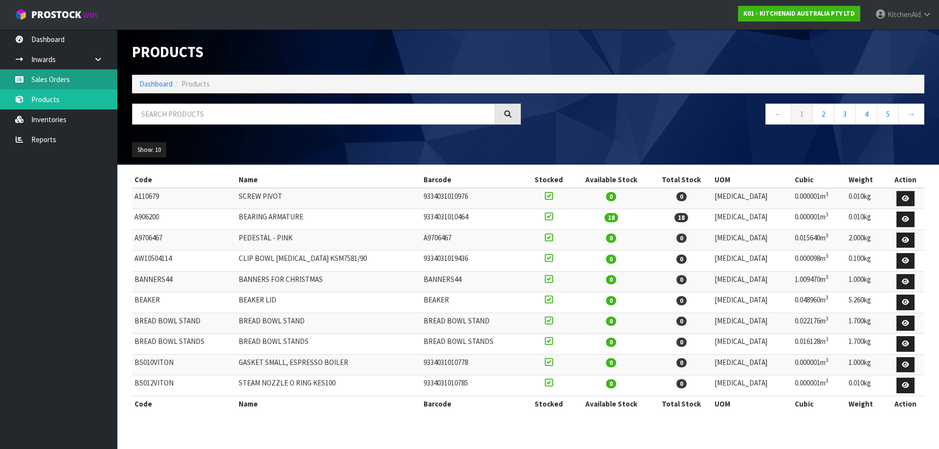
click at [61, 83] on link "Sales Orders" at bounding box center [58, 79] width 117 height 20
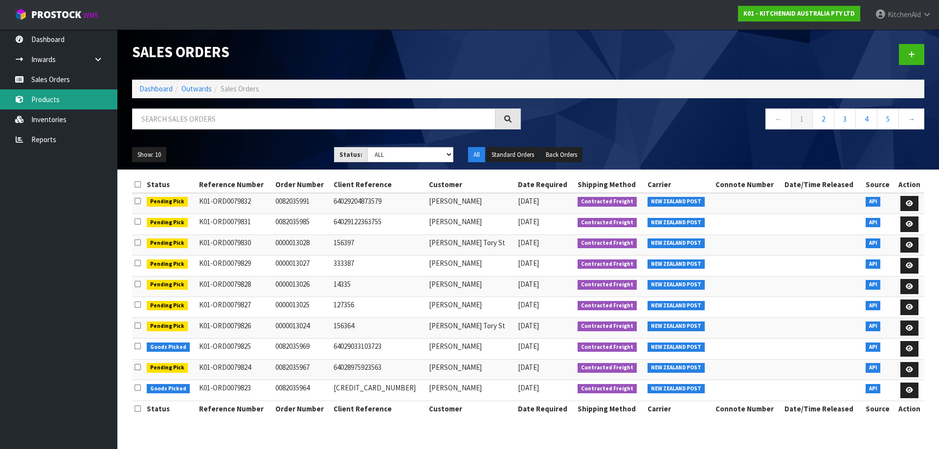
click at [61, 101] on link "Products" at bounding box center [58, 99] width 117 height 20
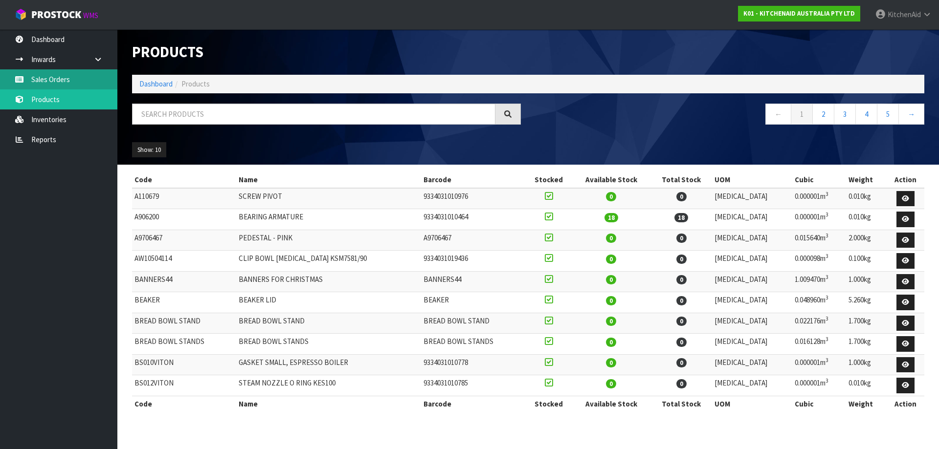
click at [75, 77] on link "Sales Orders" at bounding box center [58, 79] width 117 height 20
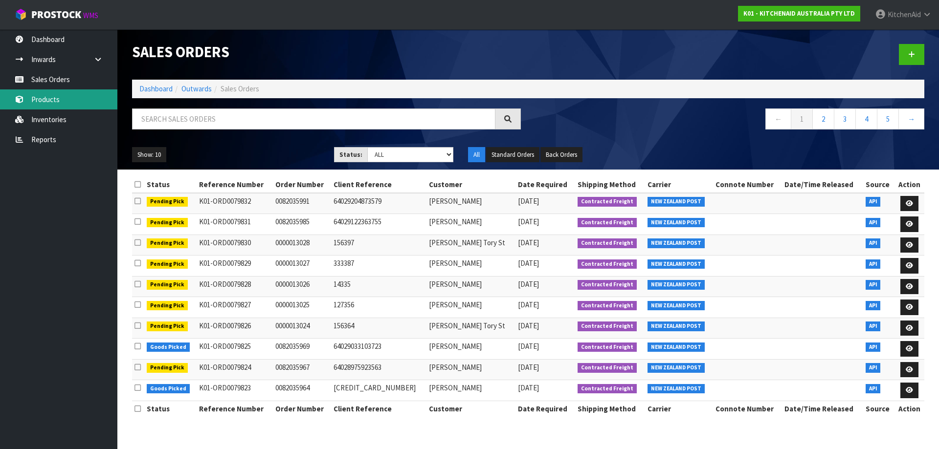
click at [50, 101] on link "Products" at bounding box center [58, 99] width 117 height 20
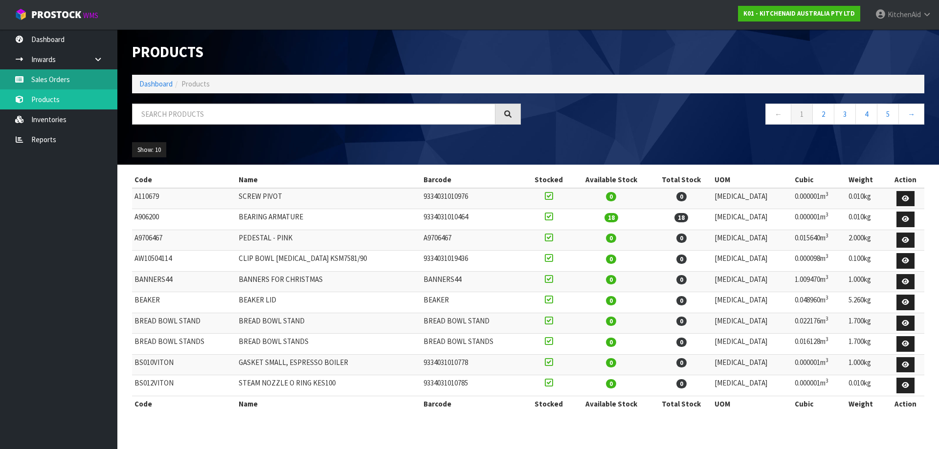
click at [55, 80] on link "Sales Orders" at bounding box center [58, 79] width 117 height 20
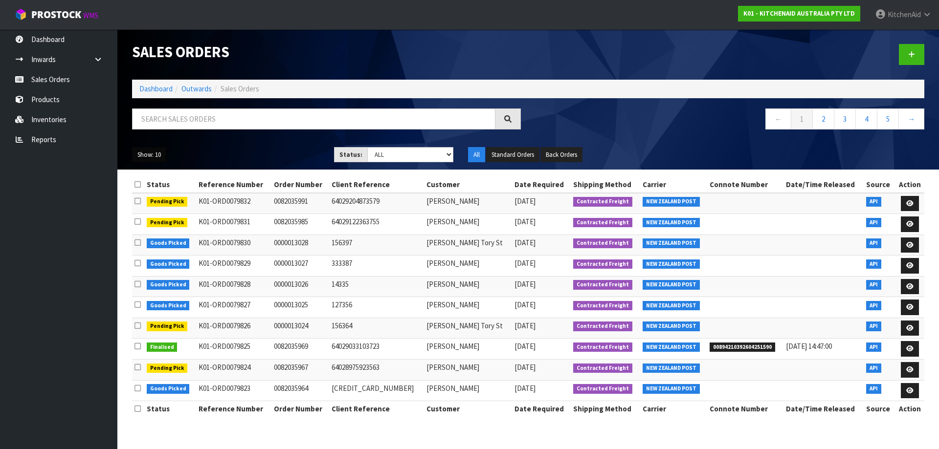
click at [145, 159] on button "Show: 10" at bounding box center [149, 155] width 34 height 16
click at [139, 198] on link "25" at bounding box center [170, 199] width 77 height 13
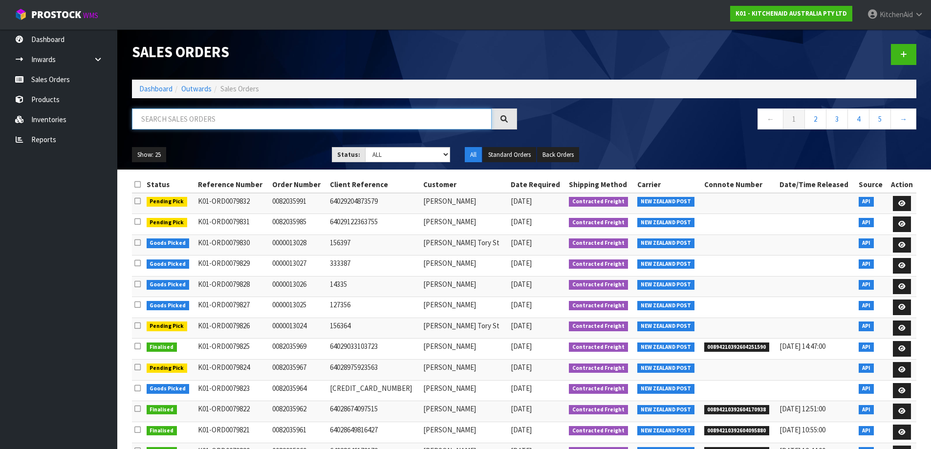
click at [210, 115] on input "text" at bounding box center [312, 119] width 360 height 21
paste input "5KHMFEB2"
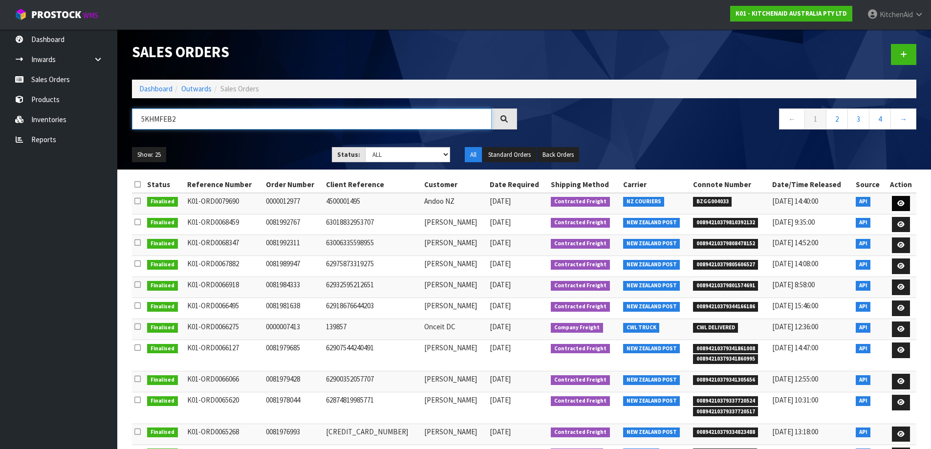
type input "5KHMFEB2"
click at [899, 202] on icon at bounding box center [900, 203] width 7 height 6
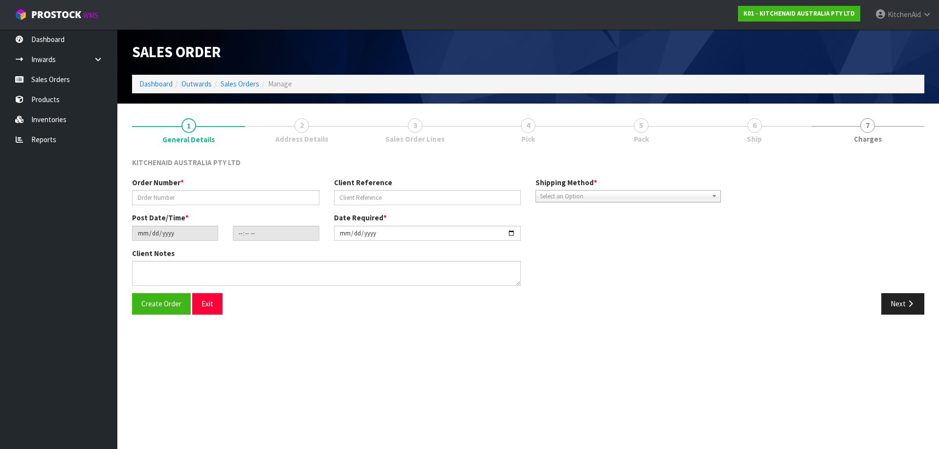
type input "0000012977"
type input "4500001495"
type input "[DATE]"
type input "17:35:46.000"
type input "[DATE]"
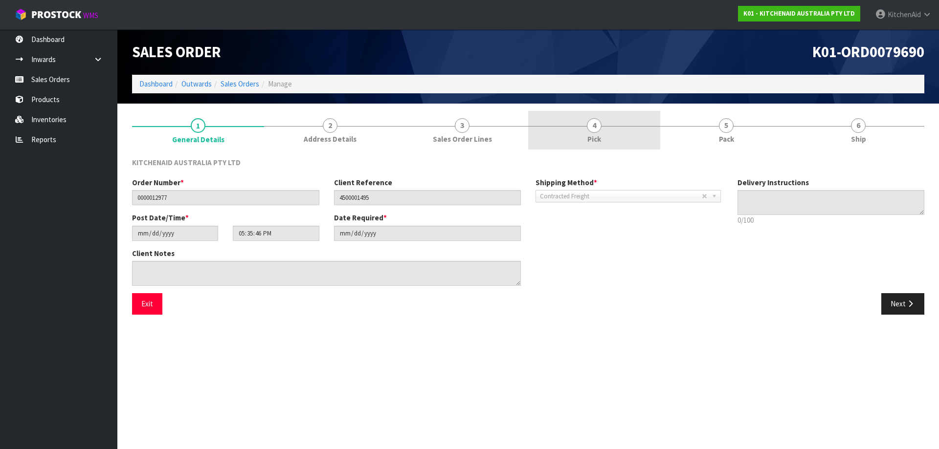
click at [571, 119] on link "4 Pick" at bounding box center [594, 130] width 132 height 39
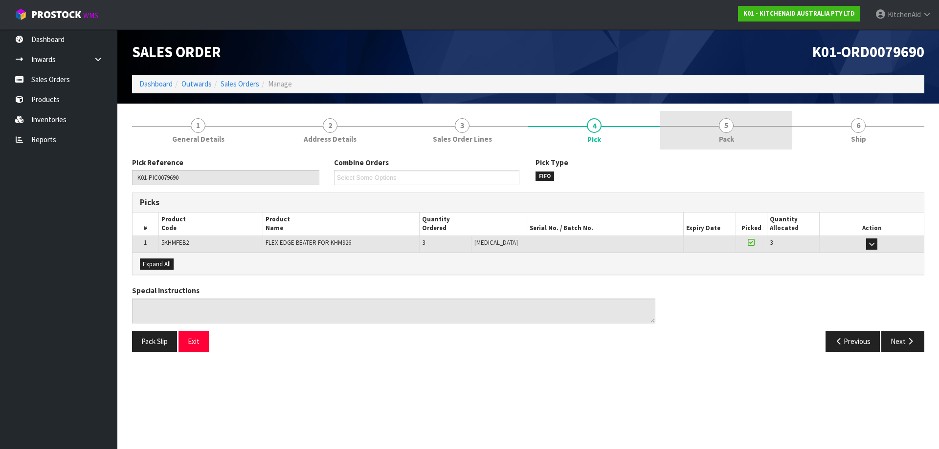
click at [732, 123] on span "5" at bounding box center [726, 125] width 15 height 15
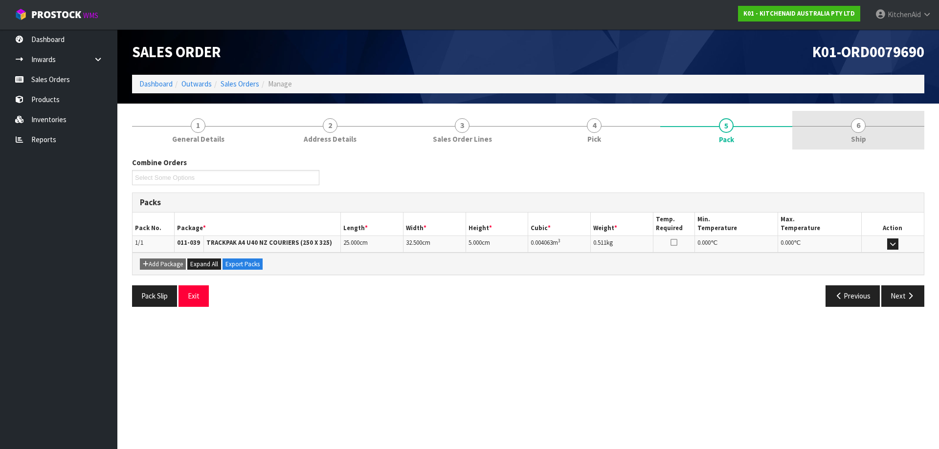
click at [841, 133] on link "6 Ship" at bounding box center [858, 130] width 132 height 39
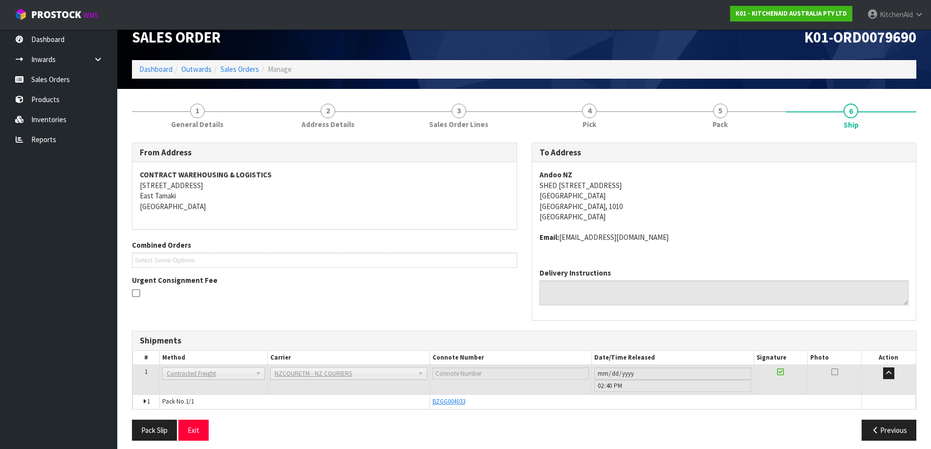
scroll to position [21, 0]
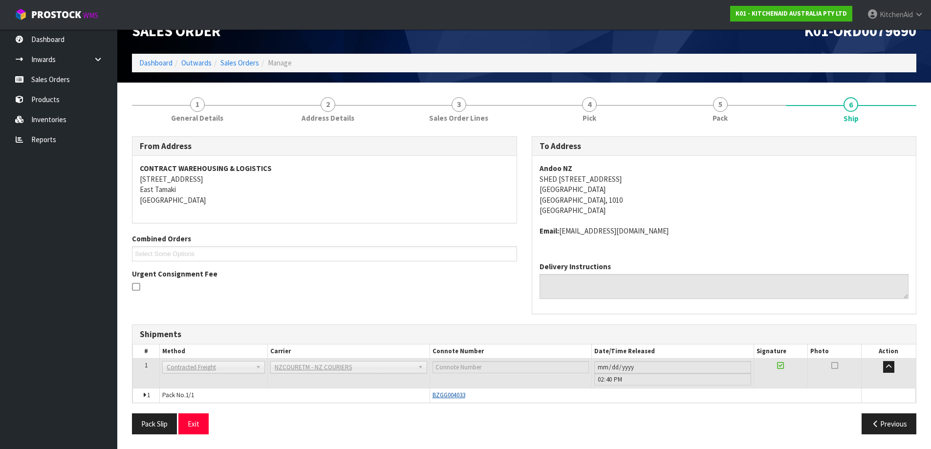
click at [450, 396] on span "BZGG004033" at bounding box center [449, 395] width 33 height 8
click at [458, 389] on td "BZGG004033" at bounding box center [646, 396] width 432 height 14
click at [500, 393] on div "BZGG004033" at bounding box center [646, 395] width 427 height 9
click at [214, 110] on link "1 General Details" at bounding box center [197, 109] width 131 height 39
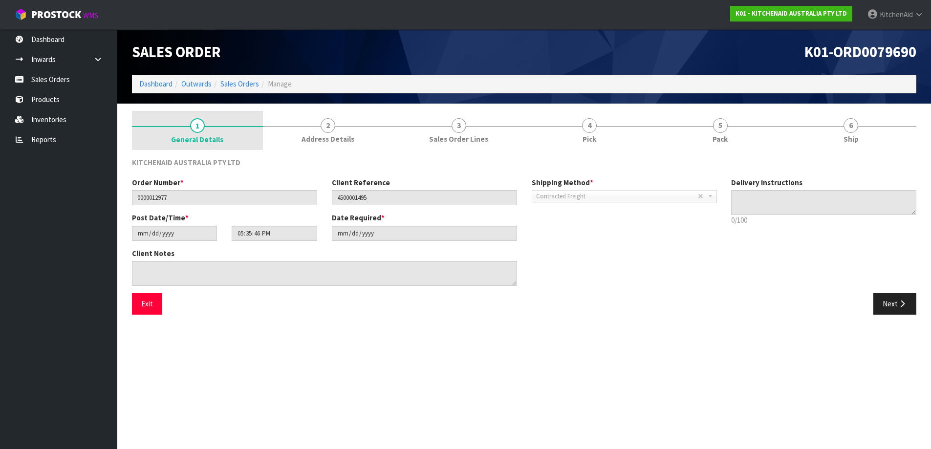
scroll to position [0, 0]
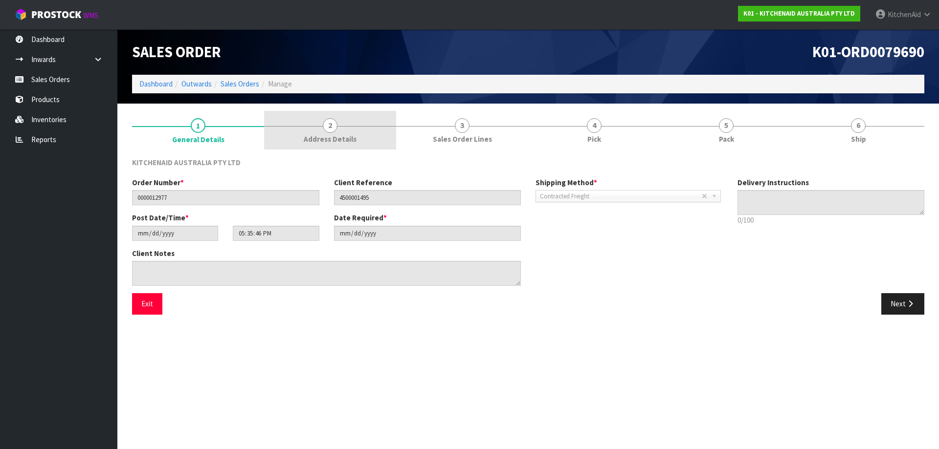
click at [337, 143] on span "Address Details" at bounding box center [330, 139] width 53 height 10
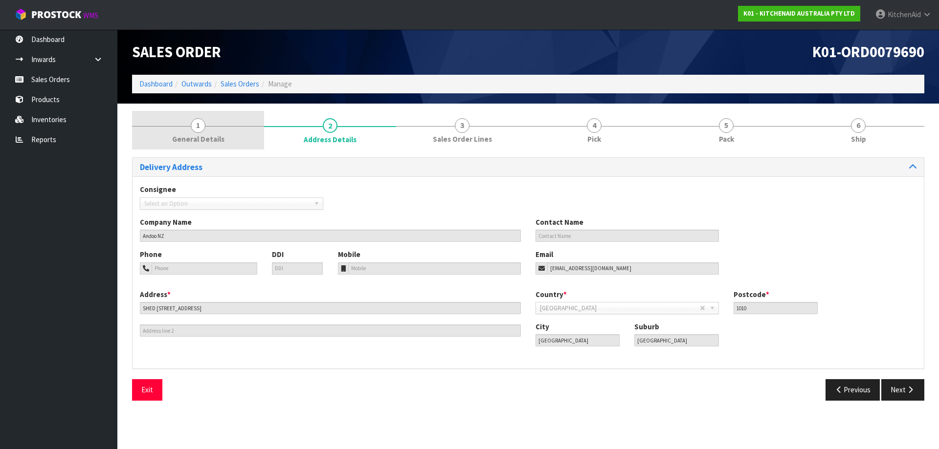
click at [213, 136] on span "General Details" at bounding box center [198, 139] width 52 height 10
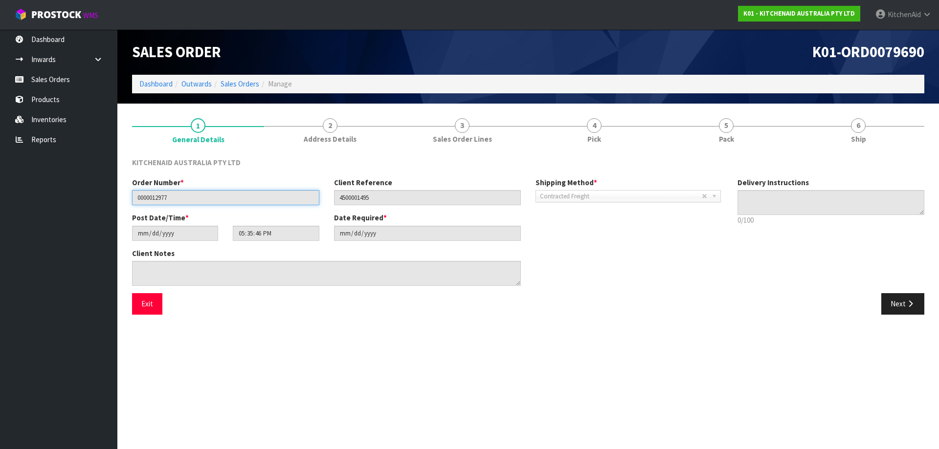
drag, startPoint x: 184, startPoint y: 195, endPoint x: 153, endPoint y: 196, distance: 30.8
click at [153, 196] on input "0000012977" at bounding box center [225, 197] width 187 height 15
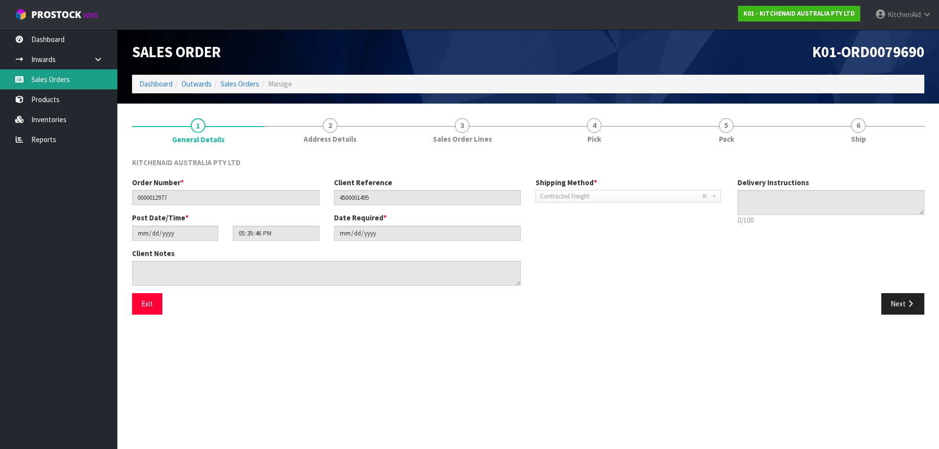
click at [78, 82] on link "Sales Orders" at bounding box center [58, 79] width 117 height 20
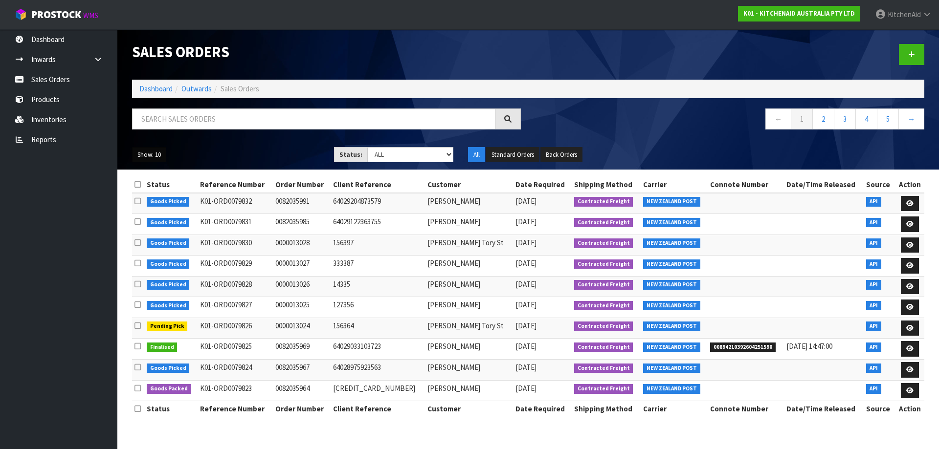
click at [154, 157] on button "Show: 10" at bounding box center [149, 155] width 34 height 16
click at [146, 198] on link "25" at bounding box center [170, 199] width 77 height 13
